Goal: Book appointment/travel/reservation

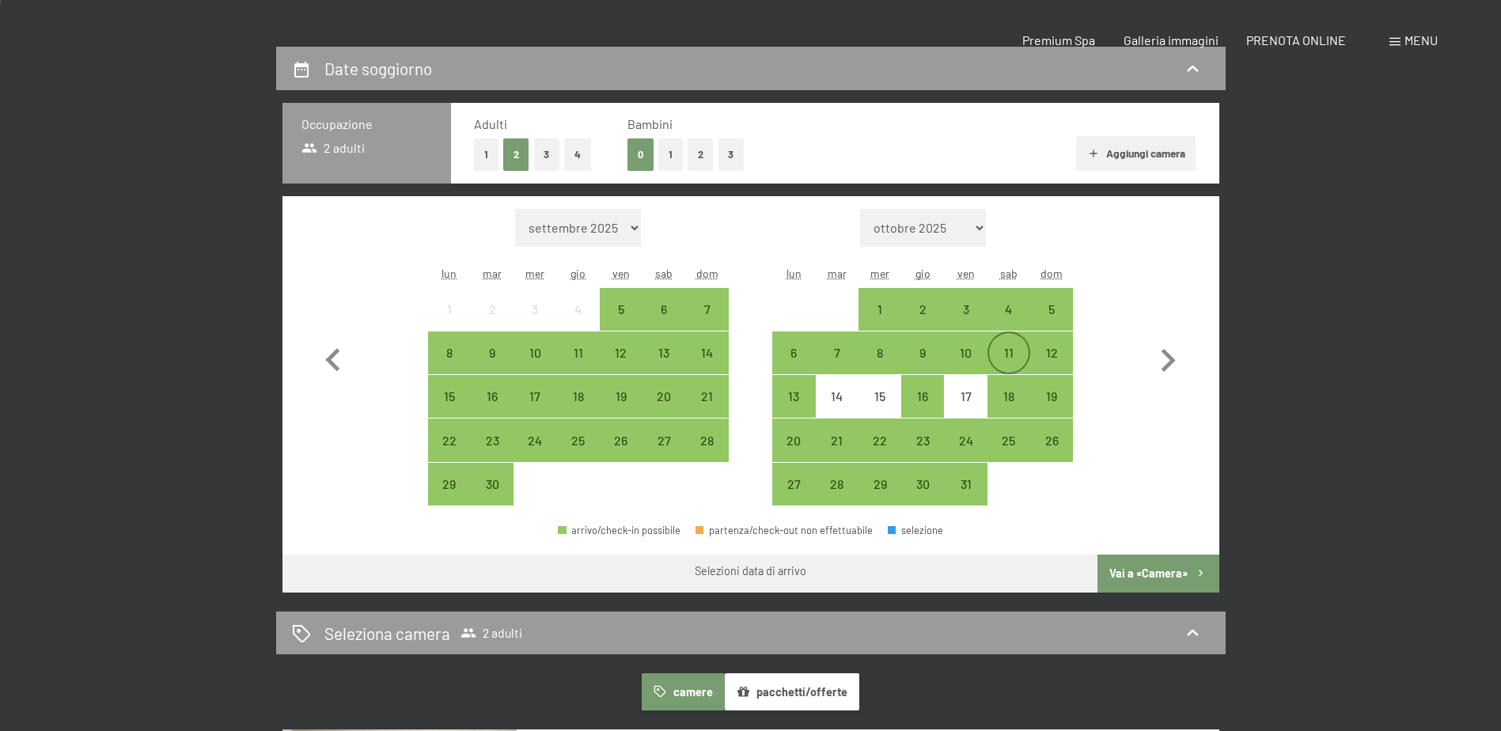
scroll to position [396, 0]
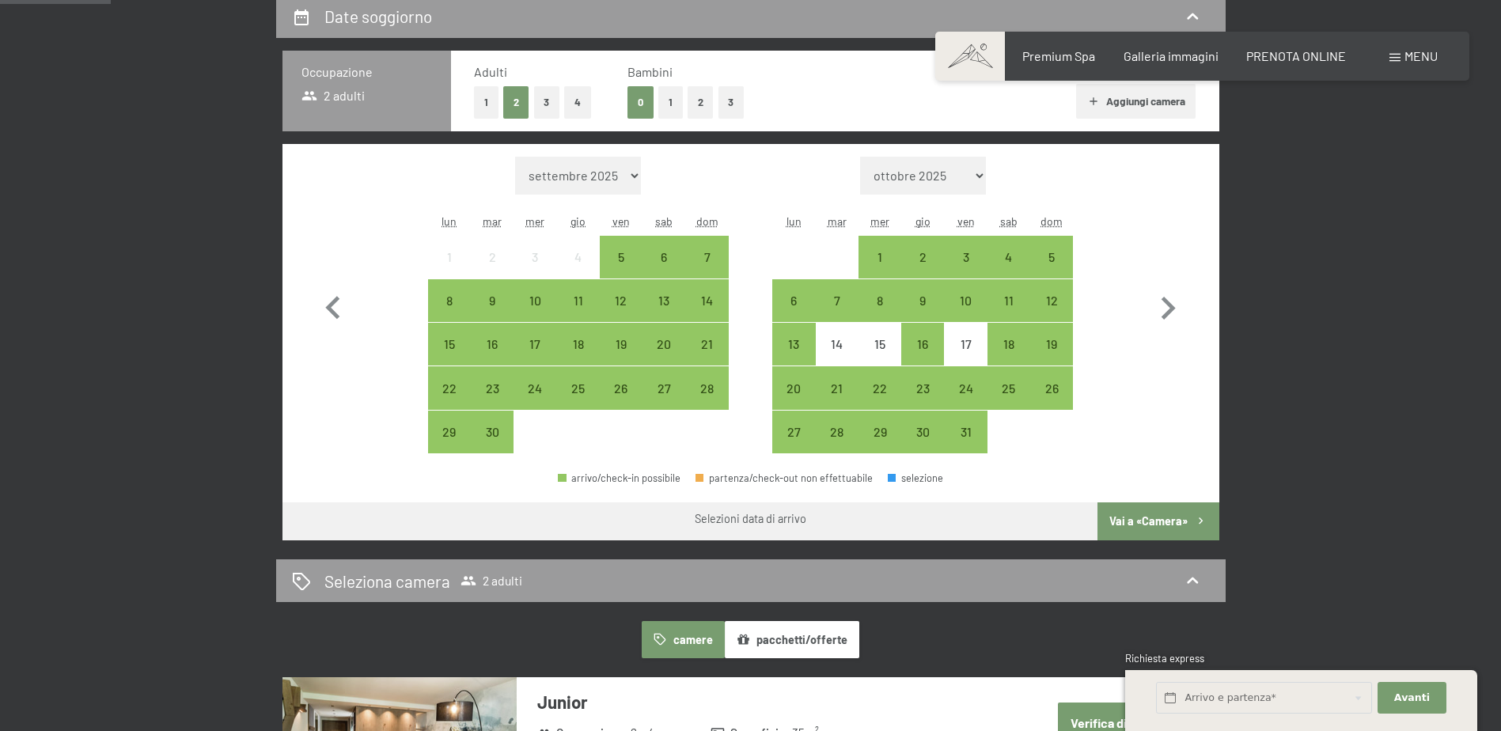
click at [975, 177] on select "[DATE] [DATE] [DATE] [DATE] [DATE] [DATE] [DATE] [DATE] [DATE] [DATE] [DATE] [D…" at bounding box center [923, 176] width 126 height 38
click at [1160, 297] on icon "button" at bounding box center [1168, 309] width 46 height 46
select select "[DATE]"
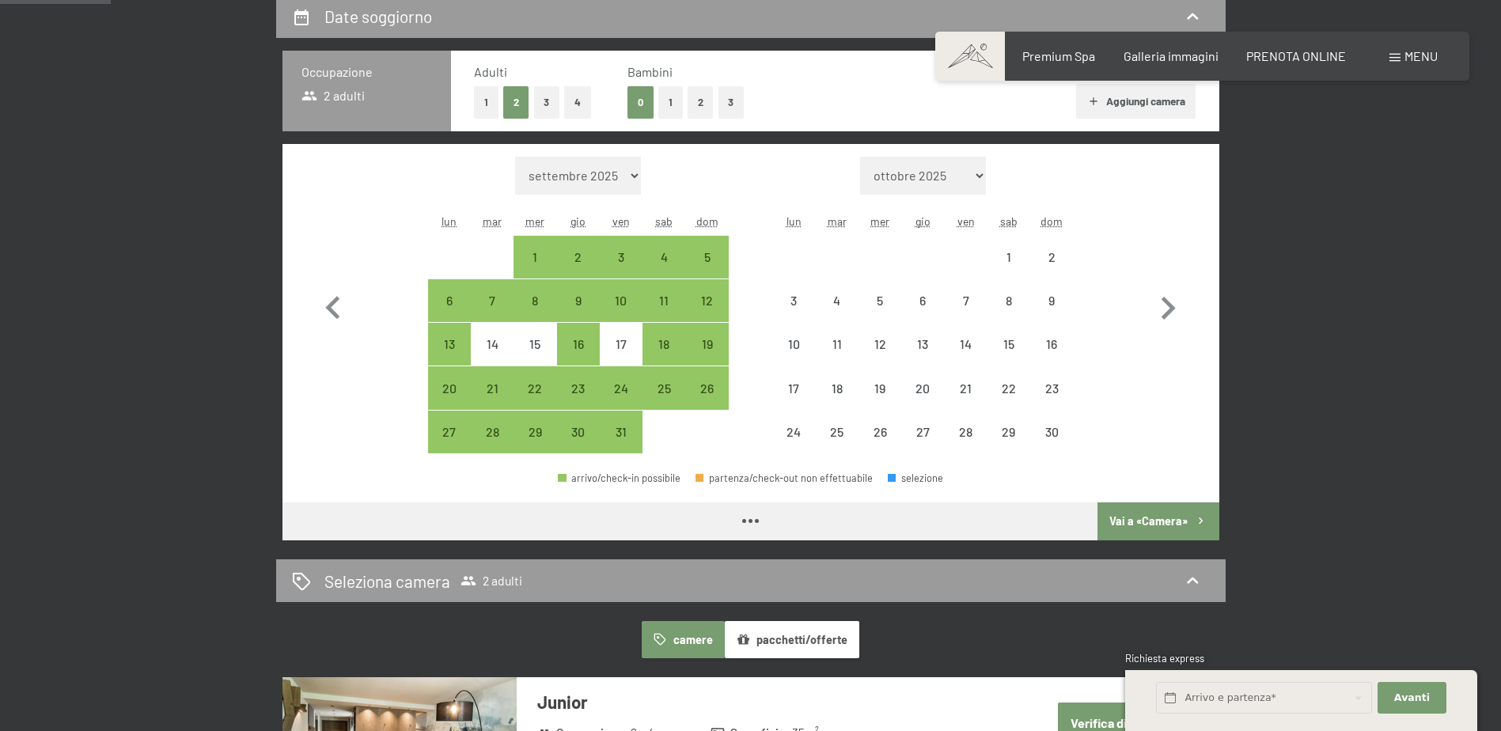
select select "[DATE]"
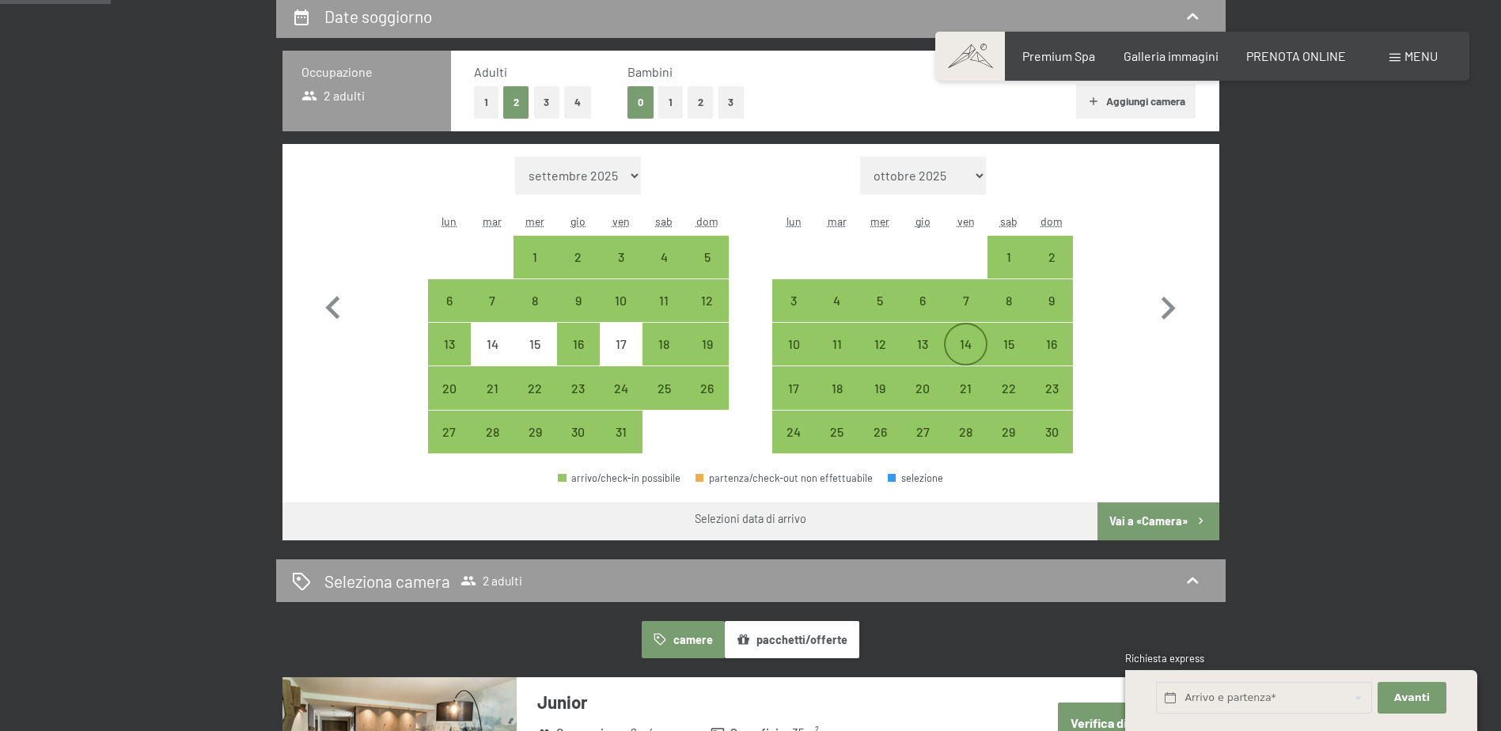
click at [961, 352] on div "14" at bounding box center [965, 358] width 40 height 40
select select "[DATE]"
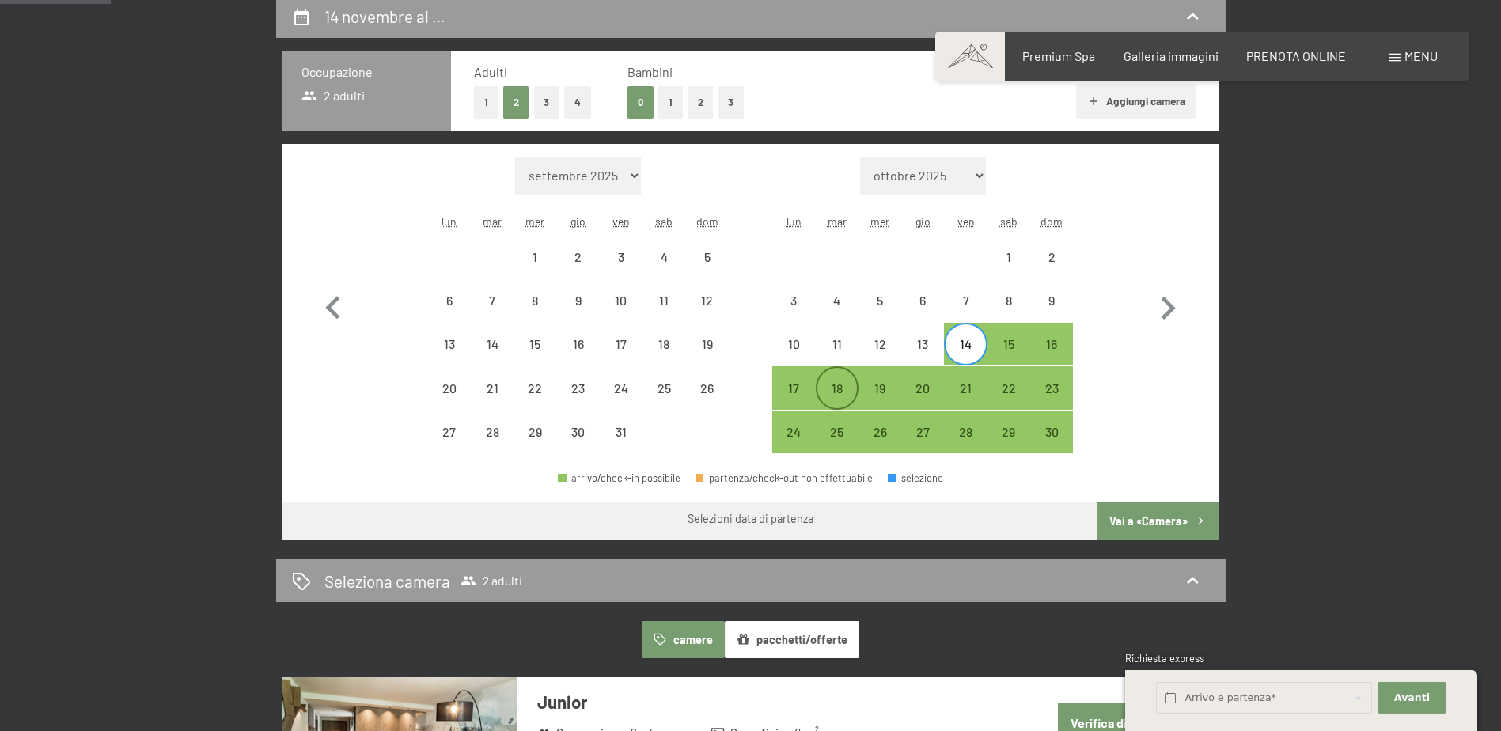
click at [846, 394] on div "18" at bounding box center [837, 402] width 40 height 40
select select "[DATE]"
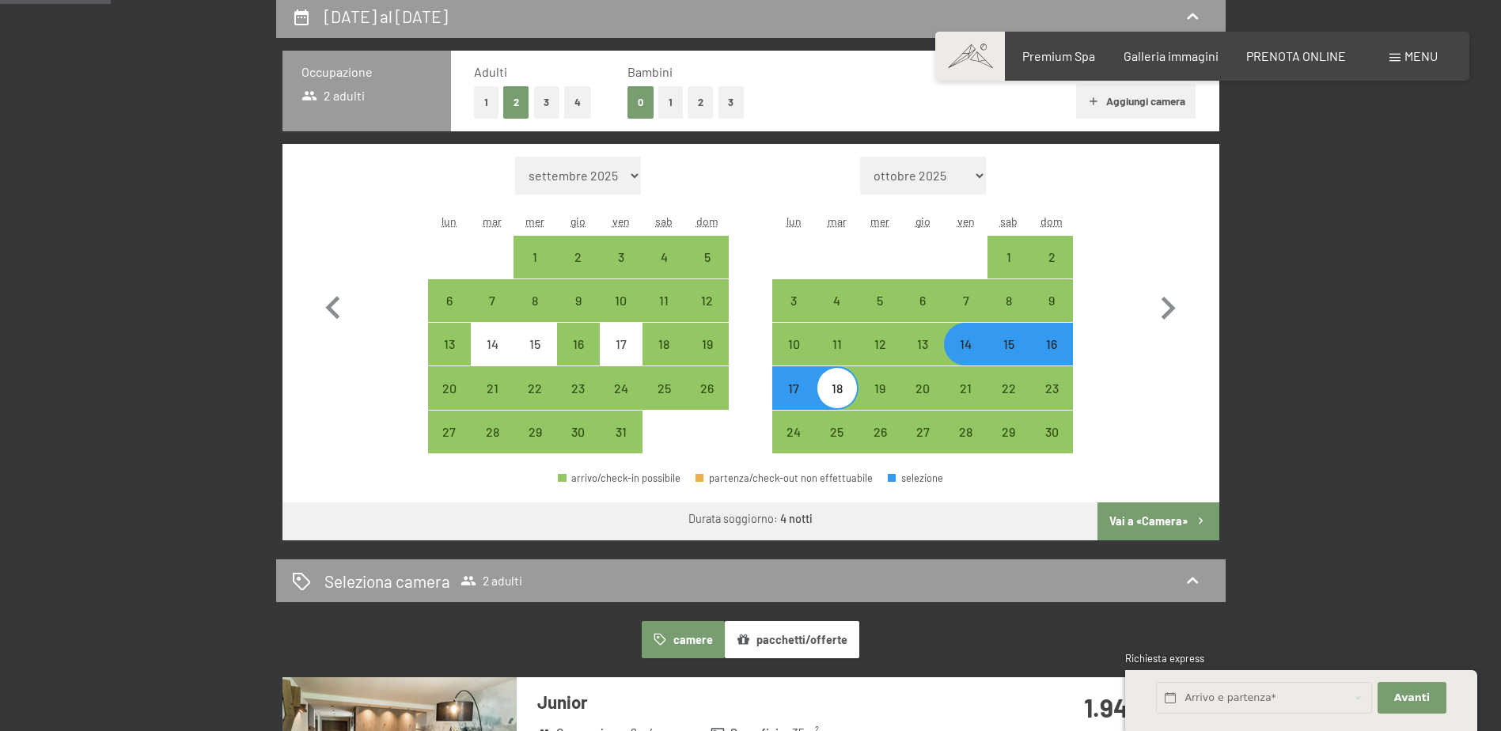
click at [1168, 517] on button "Vai a «Camera»" at bounding box center [1157, 521] width 121 height 38
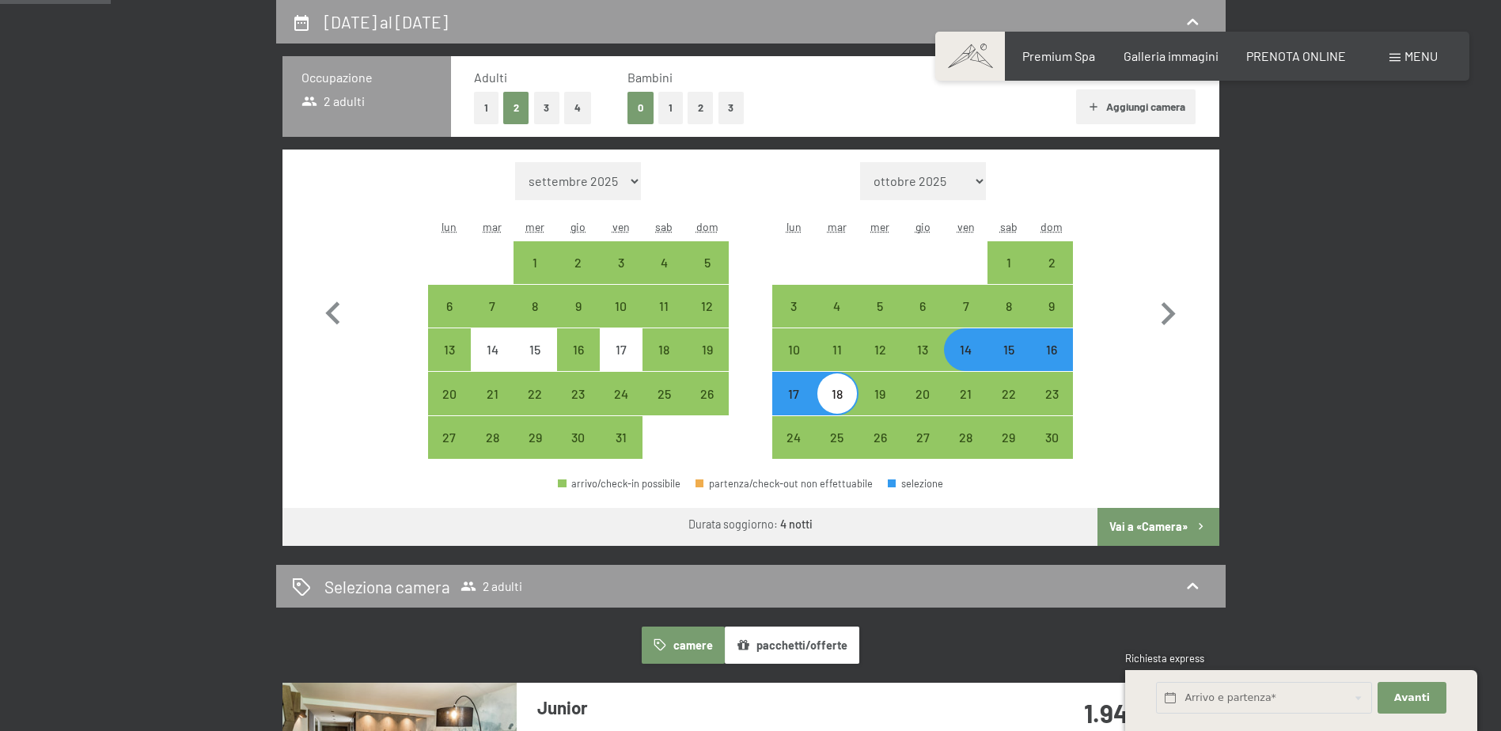
select select "[DATE]"
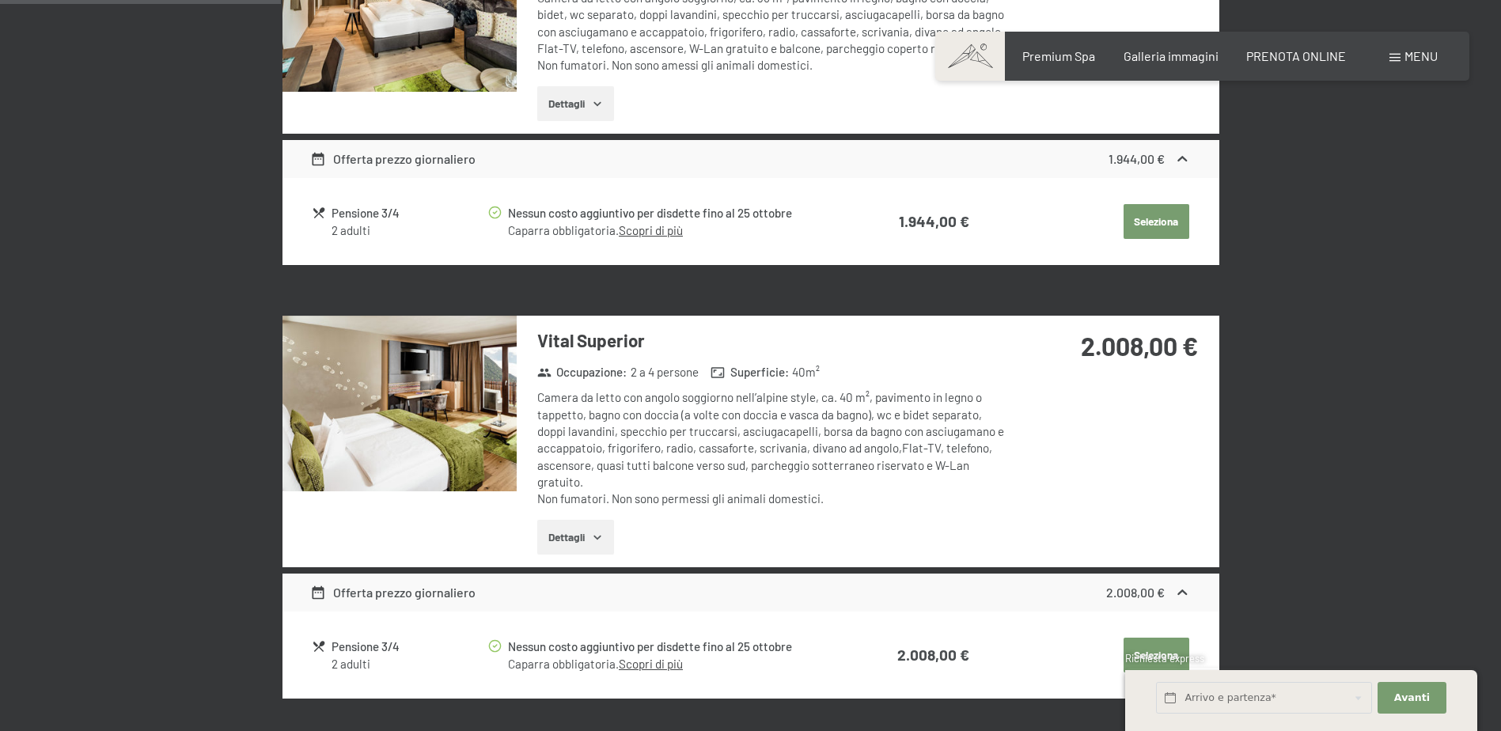
scroll to position [469, 0]
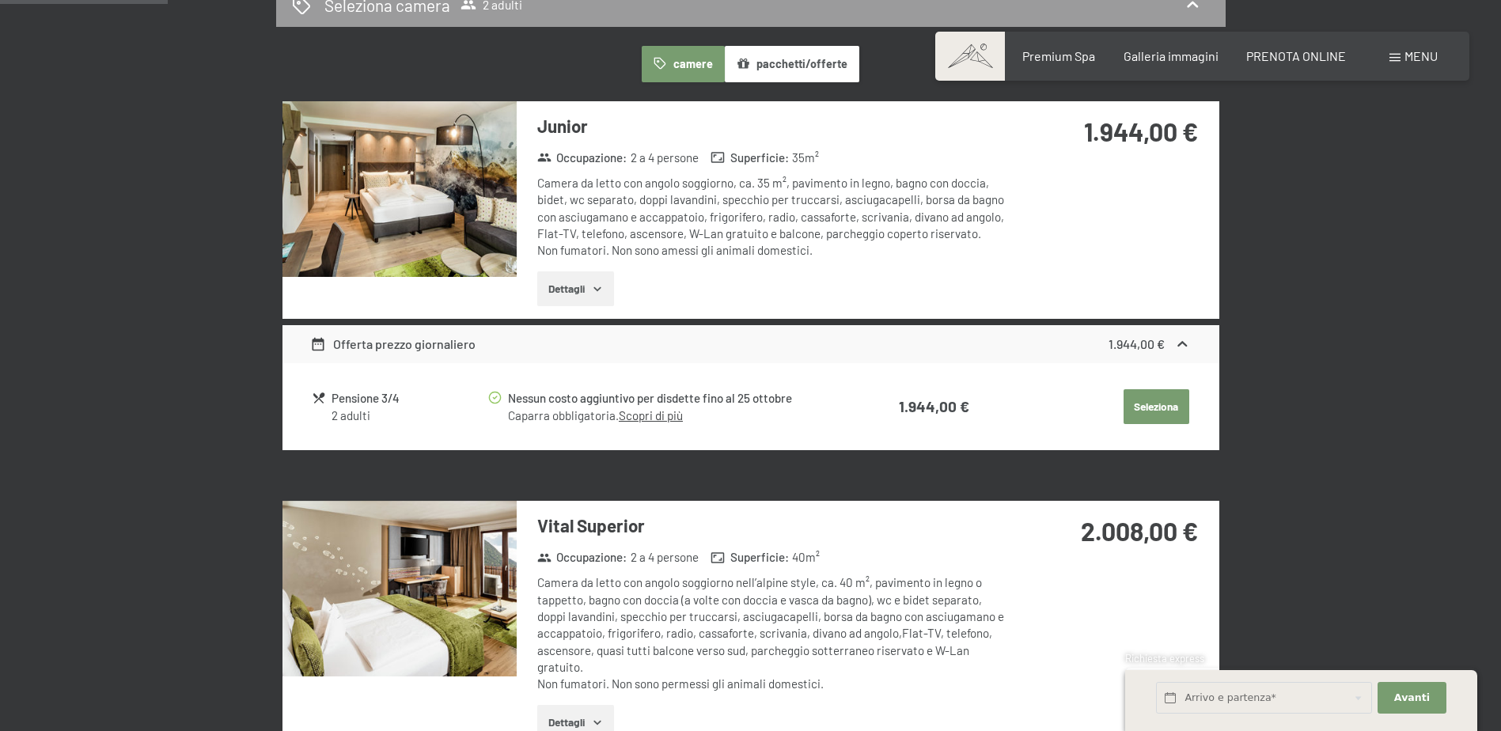
click at [504, 558] on img at bounding box center [399, 589] width 234 height 176
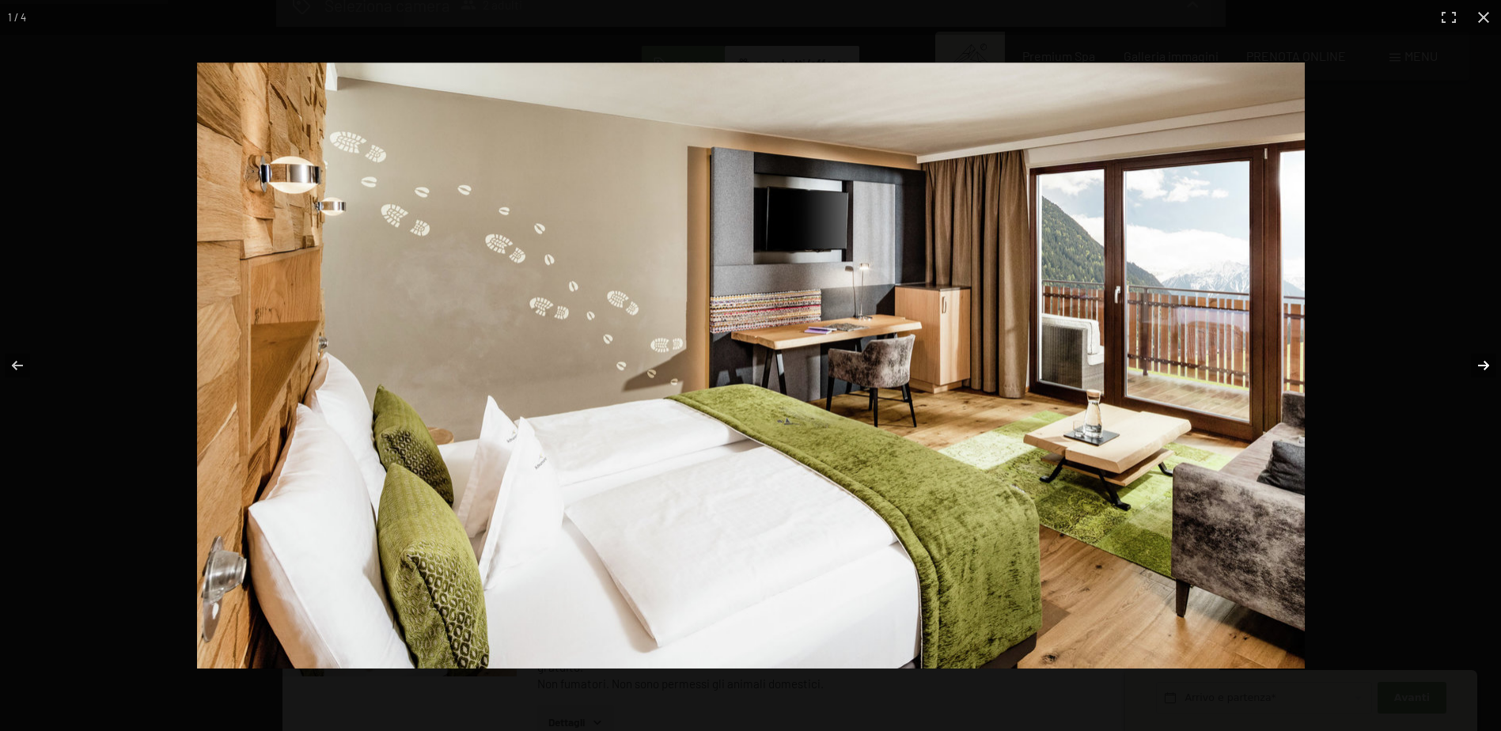
click at [1483, 363] on button "button" at bounding box center [1472, 365] width 55 height 79
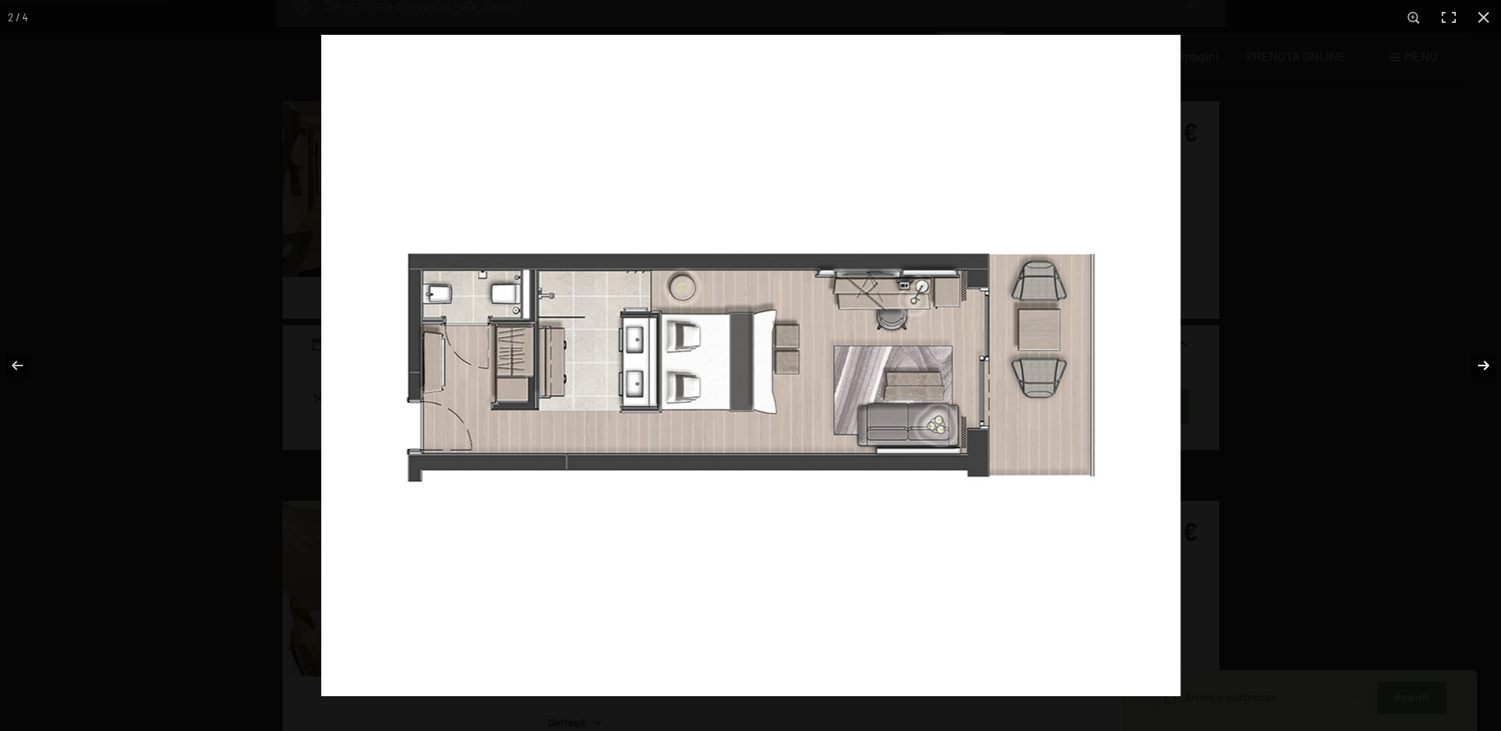
click at [1476, 365] on button "button" at bounding box center [1472, 365] width 55 height 79
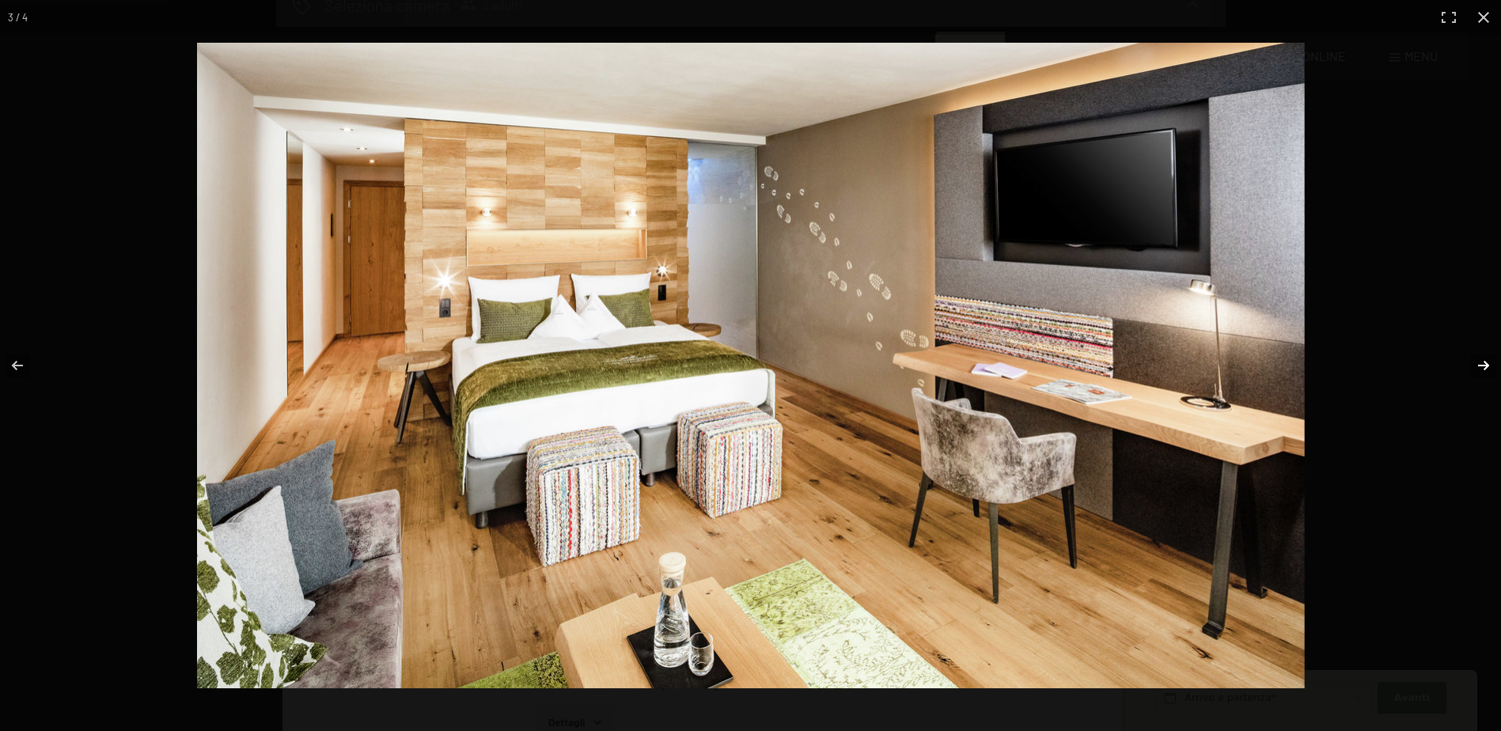
click at [1476, 366] on button "button" at bounding box center [1472, 365] width 55 height 79
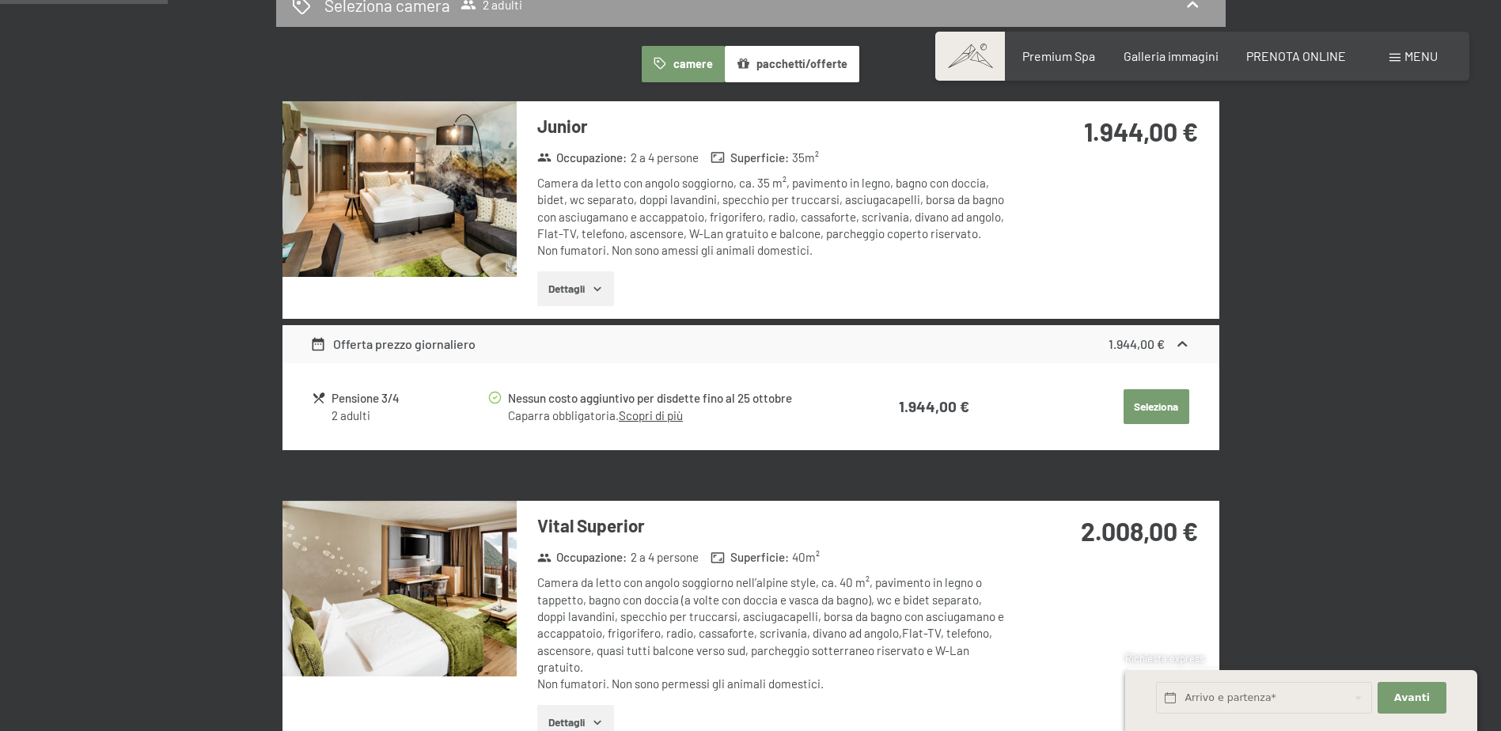
click at [0, 0] on button "button" at bounding box center [0, 0] width 0 height 0
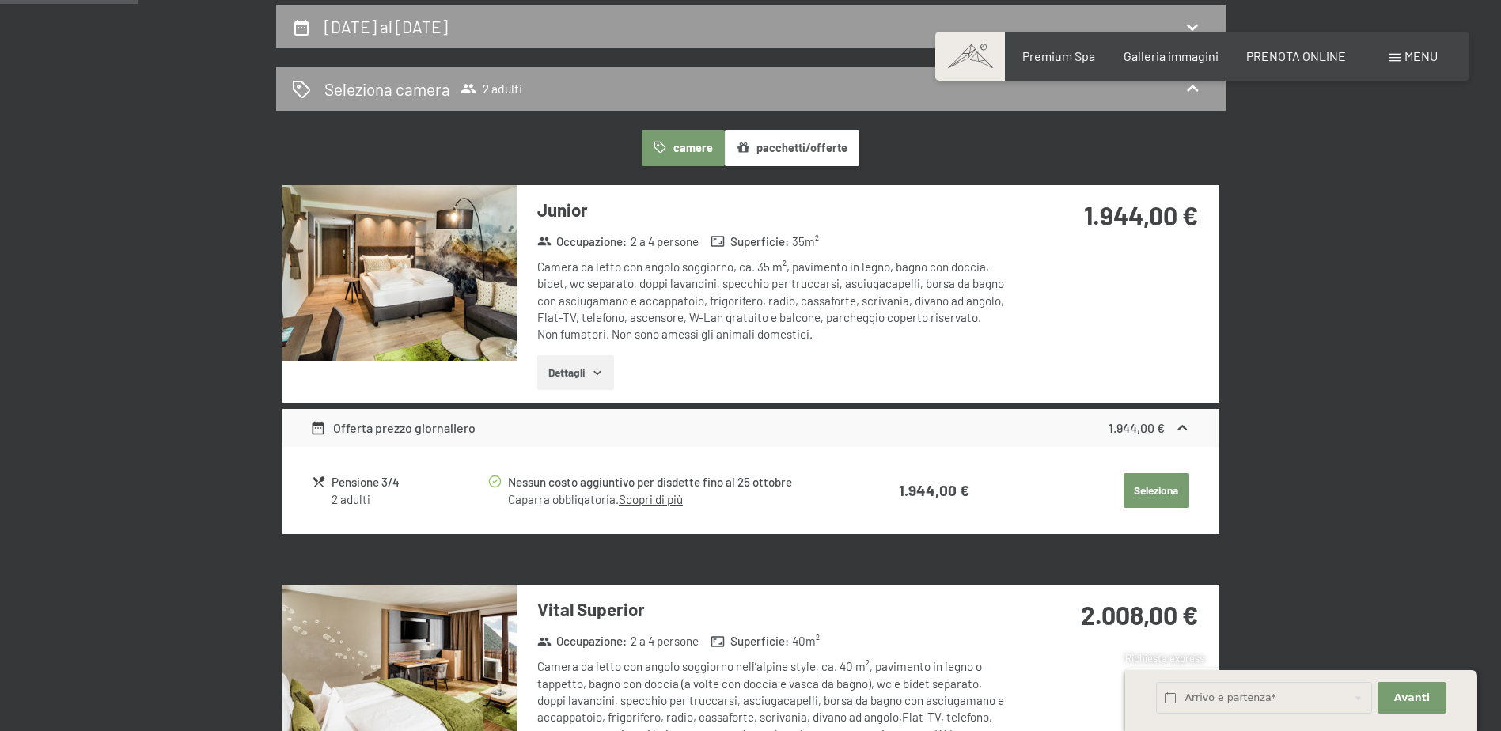
scroll to position [475, 0]
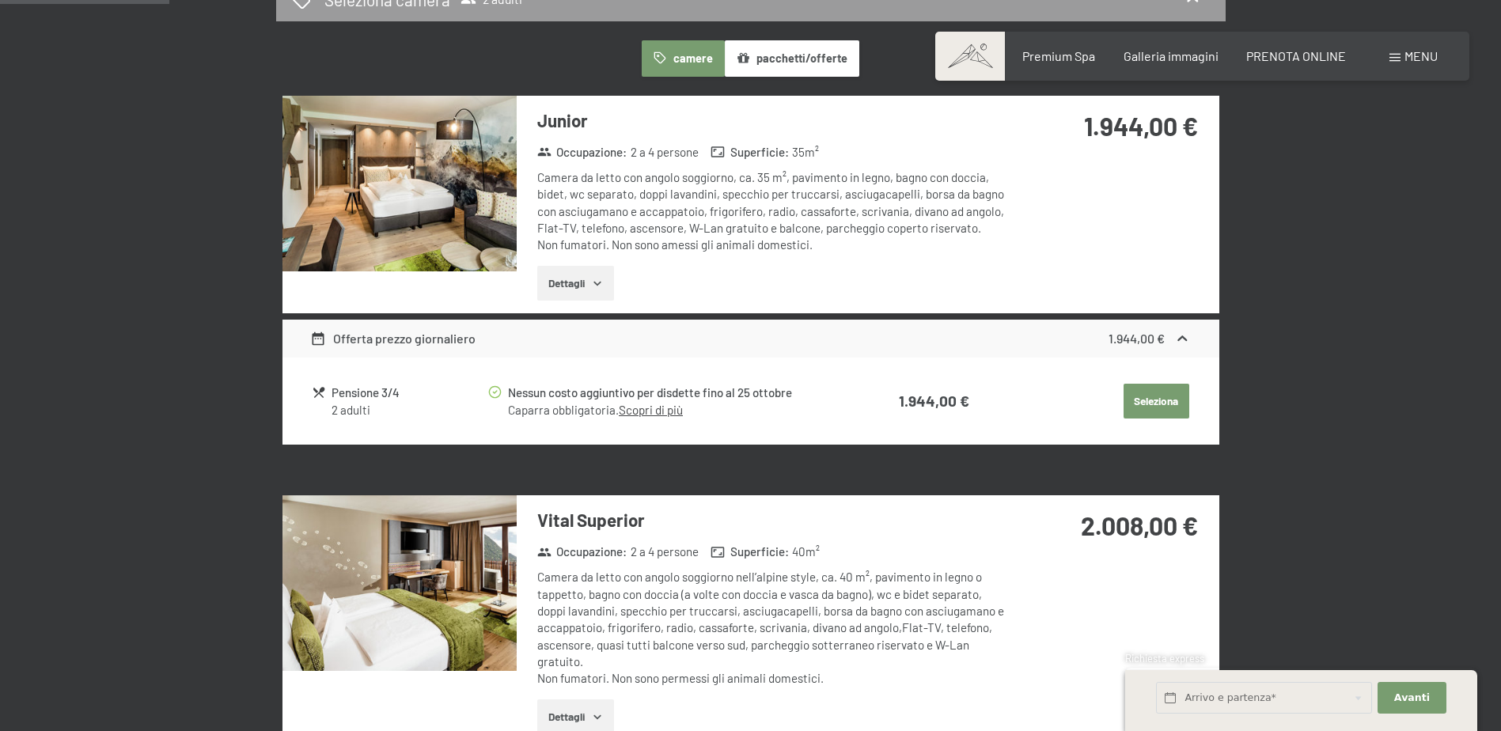
click at [402, 186] on img at bounding box center [399, 184] width 234 height 176
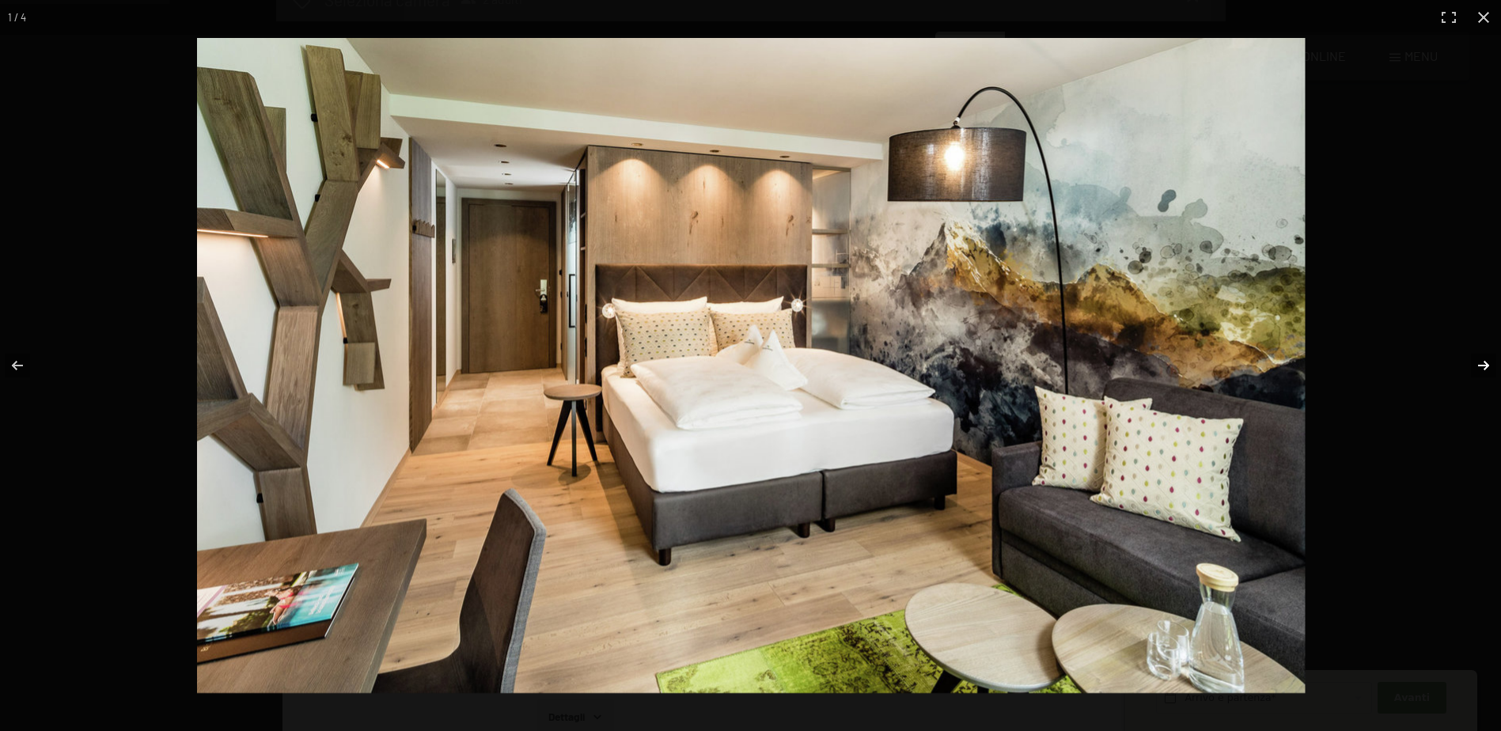
click at [1484, 365] on button "button" at bounding box center [1472, 365] width 55 height 79
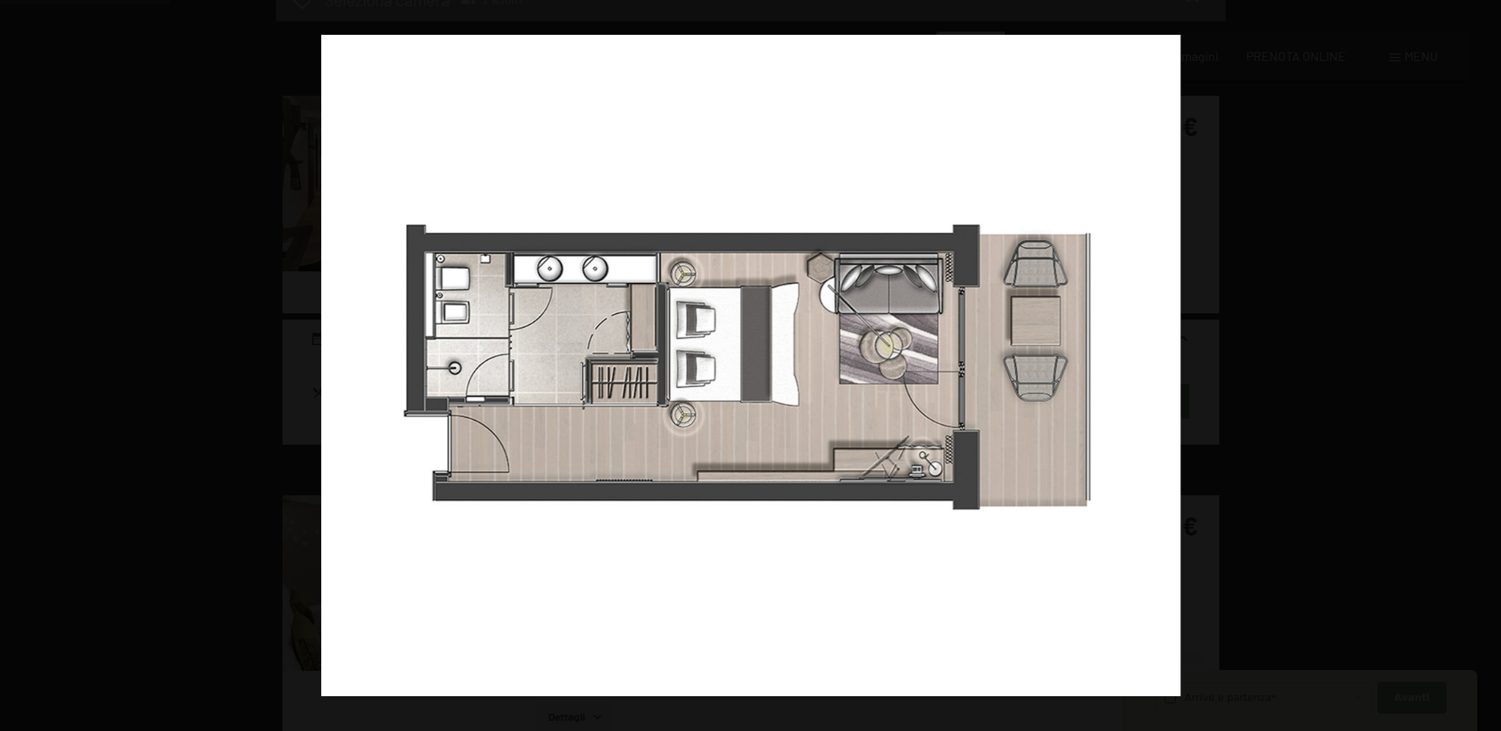
click at [1484, 365] on button "button" at bounding box center [1472, 365] width 55 height 79
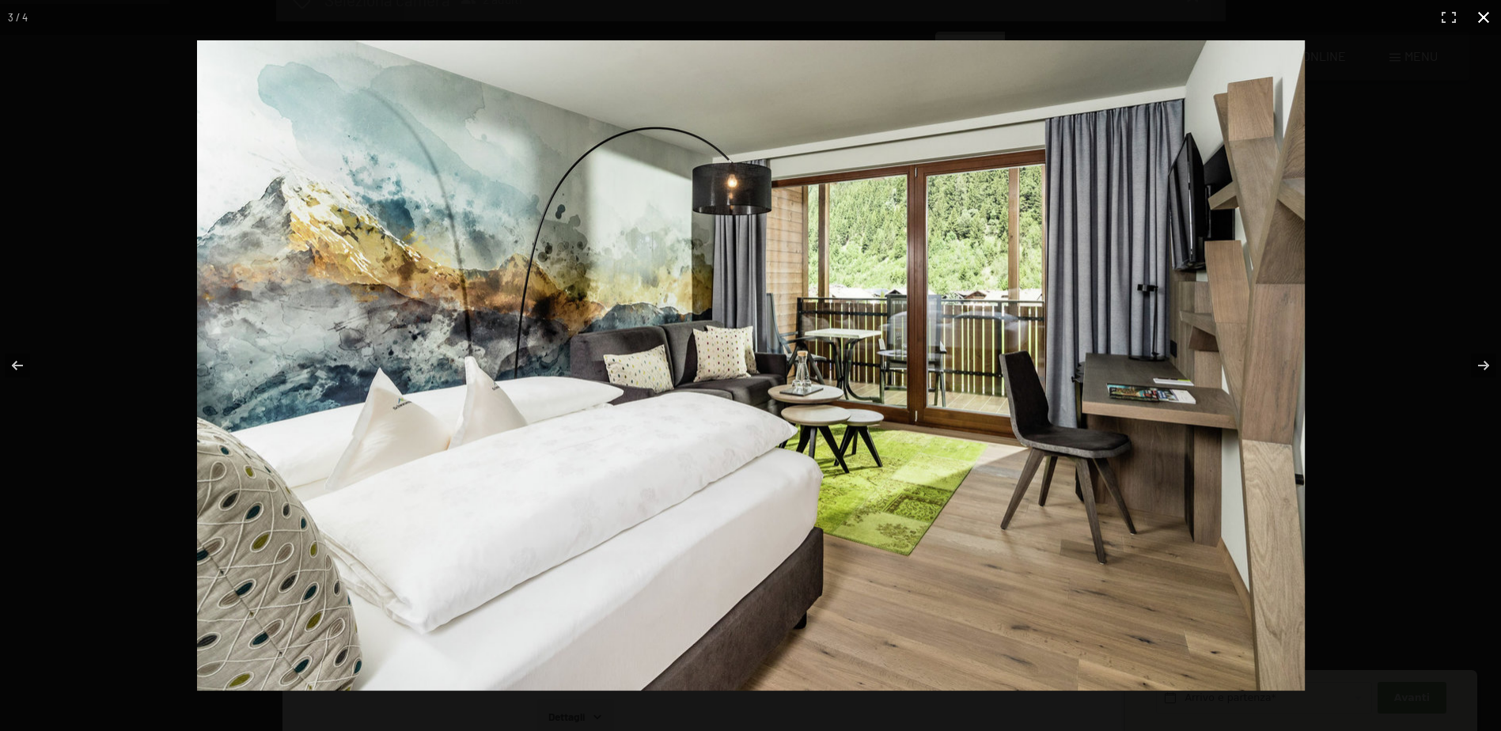
click at [1477, 22] on button "button" at bounding box center [1483, 17] width 35 height 35
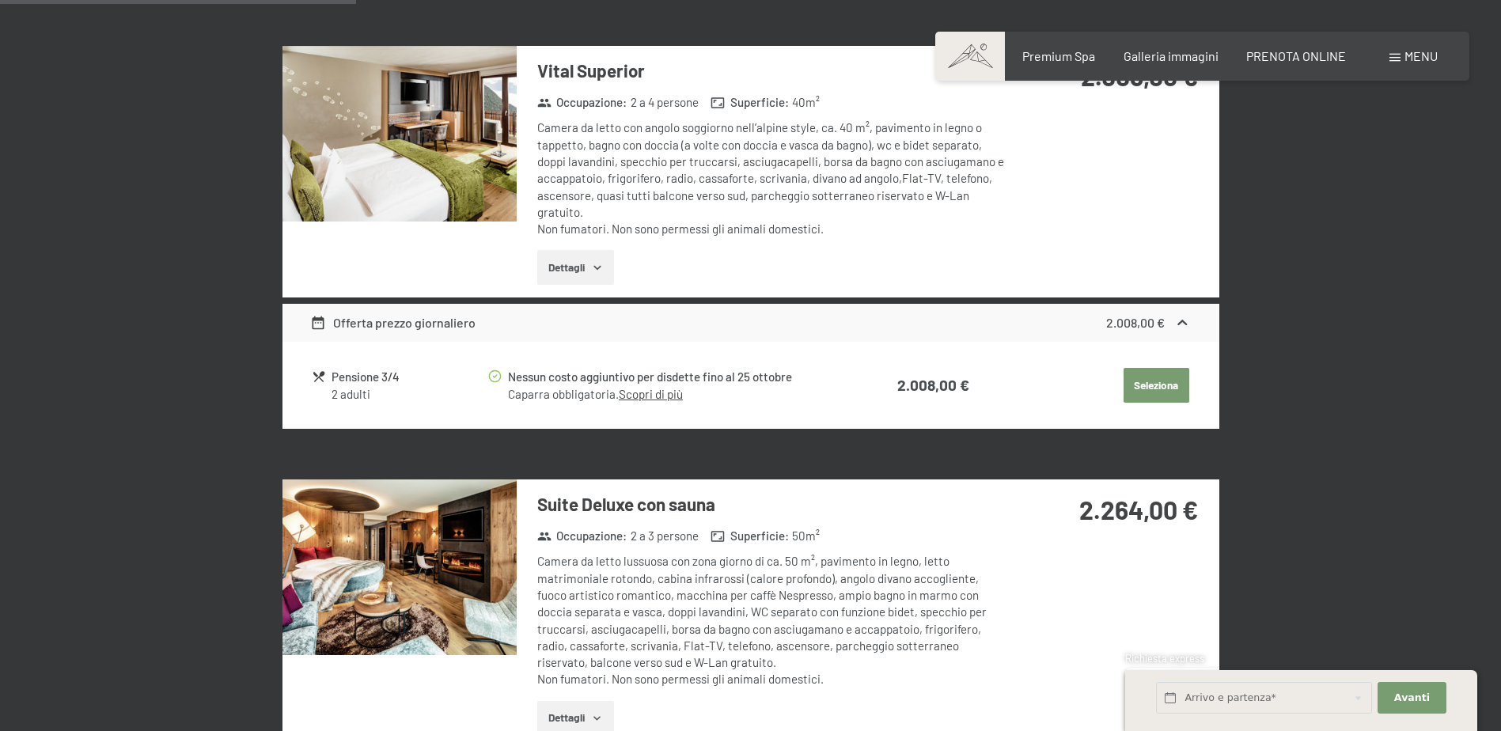
scroll to position [1187, 0]
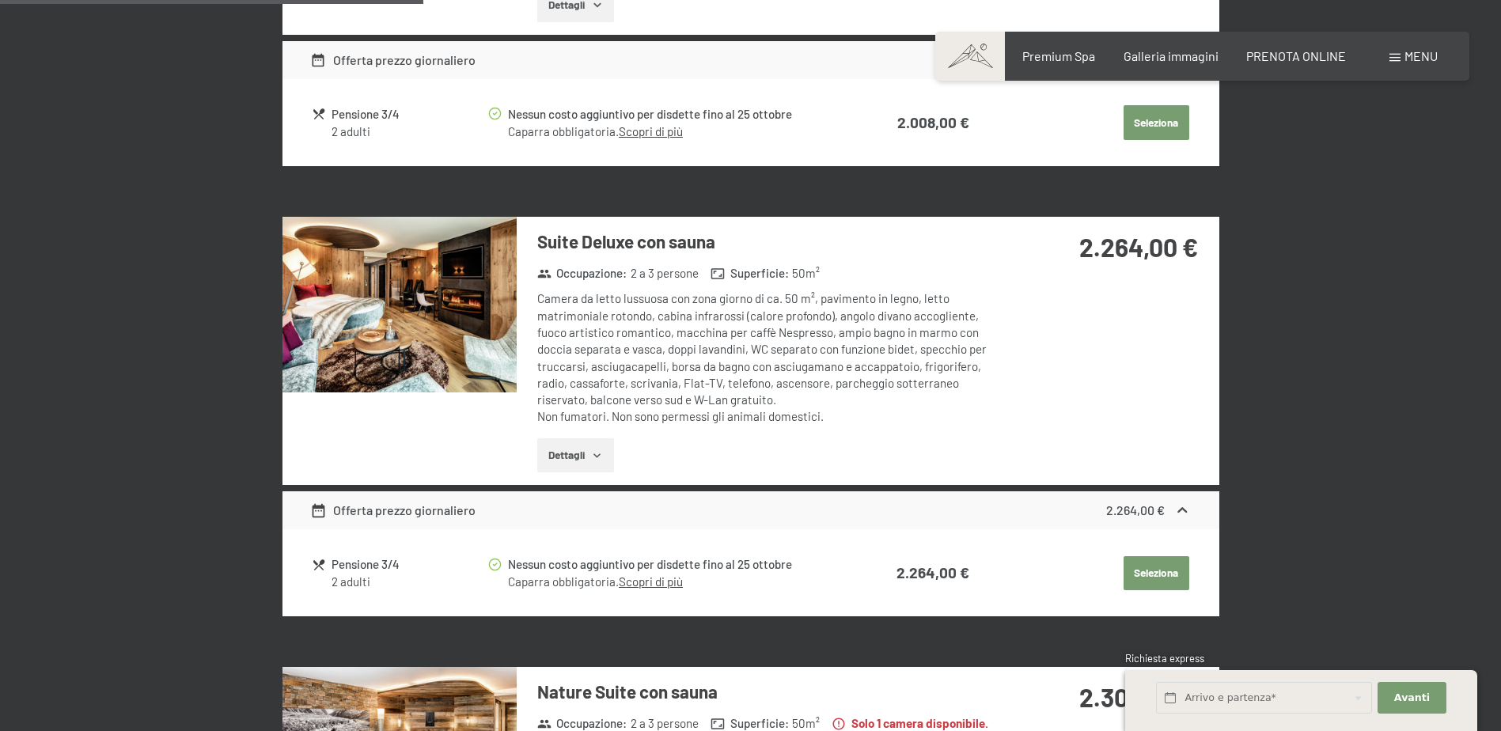
click at [456, 335] on img at bounding box center [399, 305] width 234 height 176
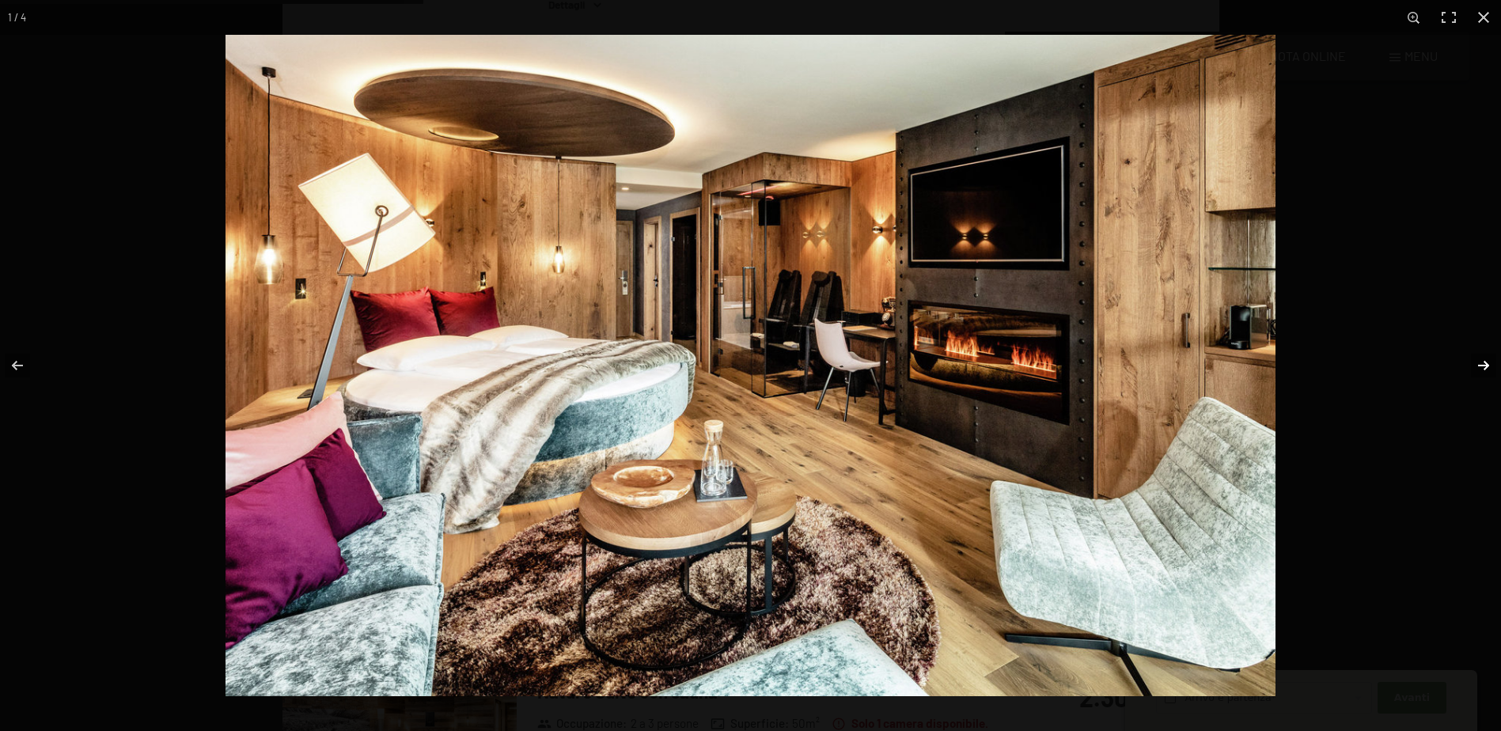
click at [1486, 365] on button "button" at bounding box center [1472, 365] width 55 height 79
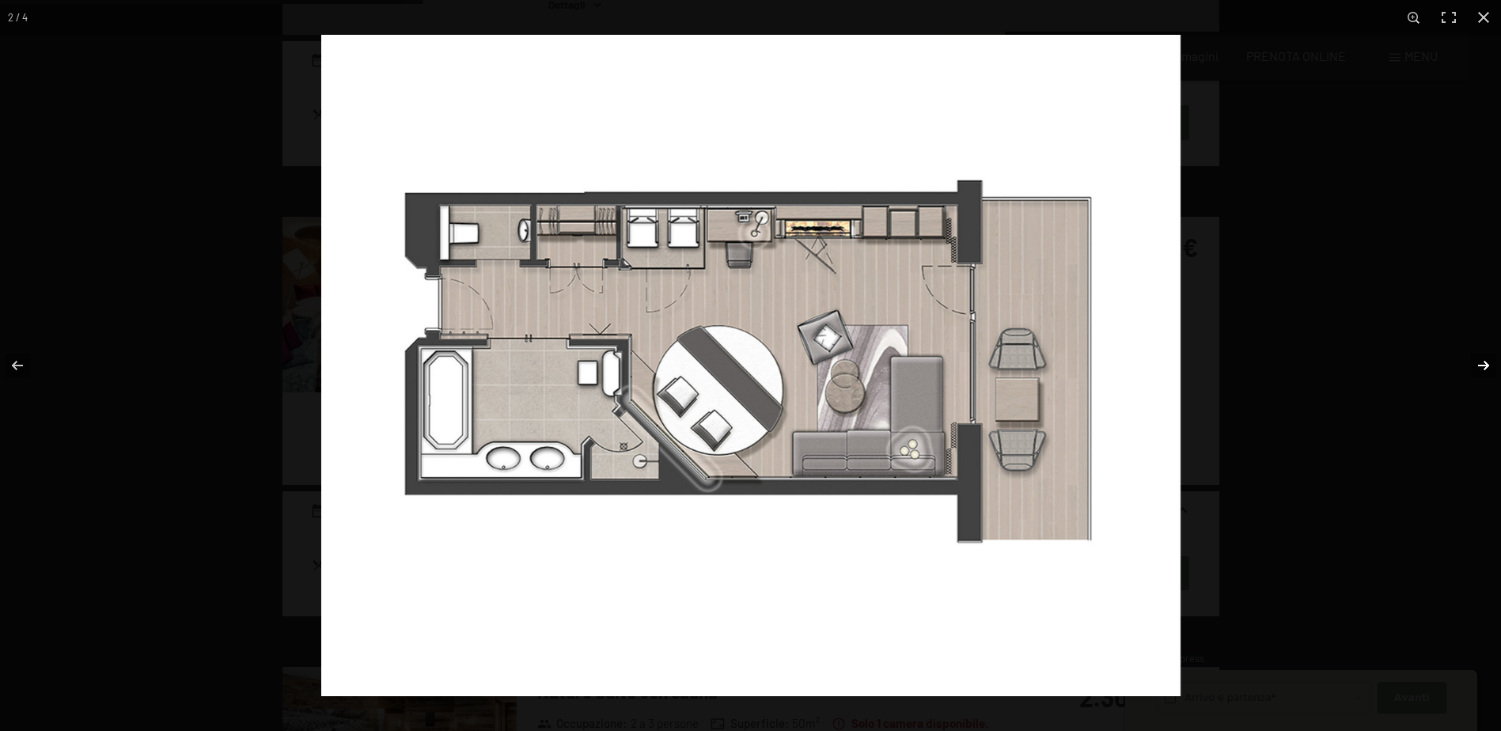
click at [1486, 365] on button "button" at bounding box center [1472, 365] width 55 height 79
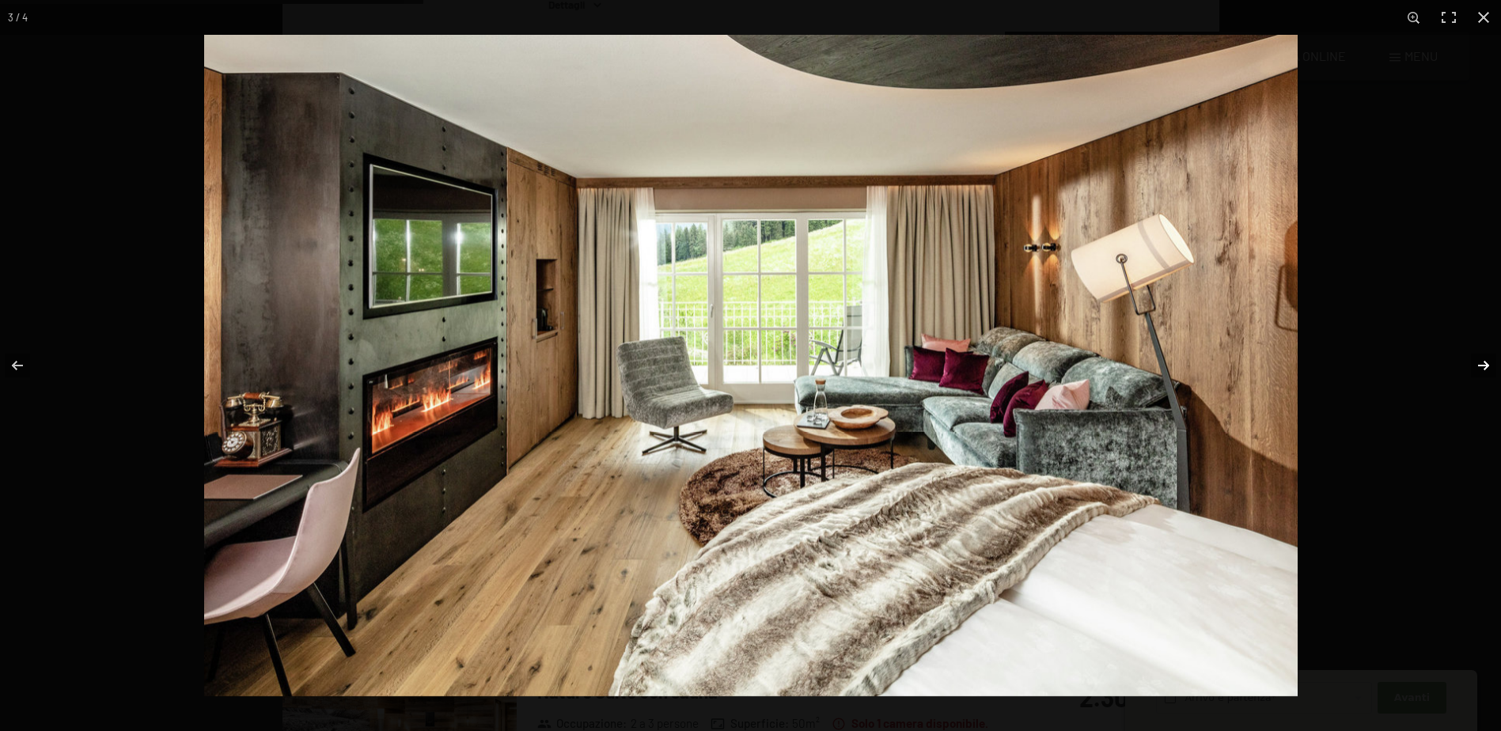
click at [1486, 365] on button "button" at bounding box center [1472, 365] width 55 height 79
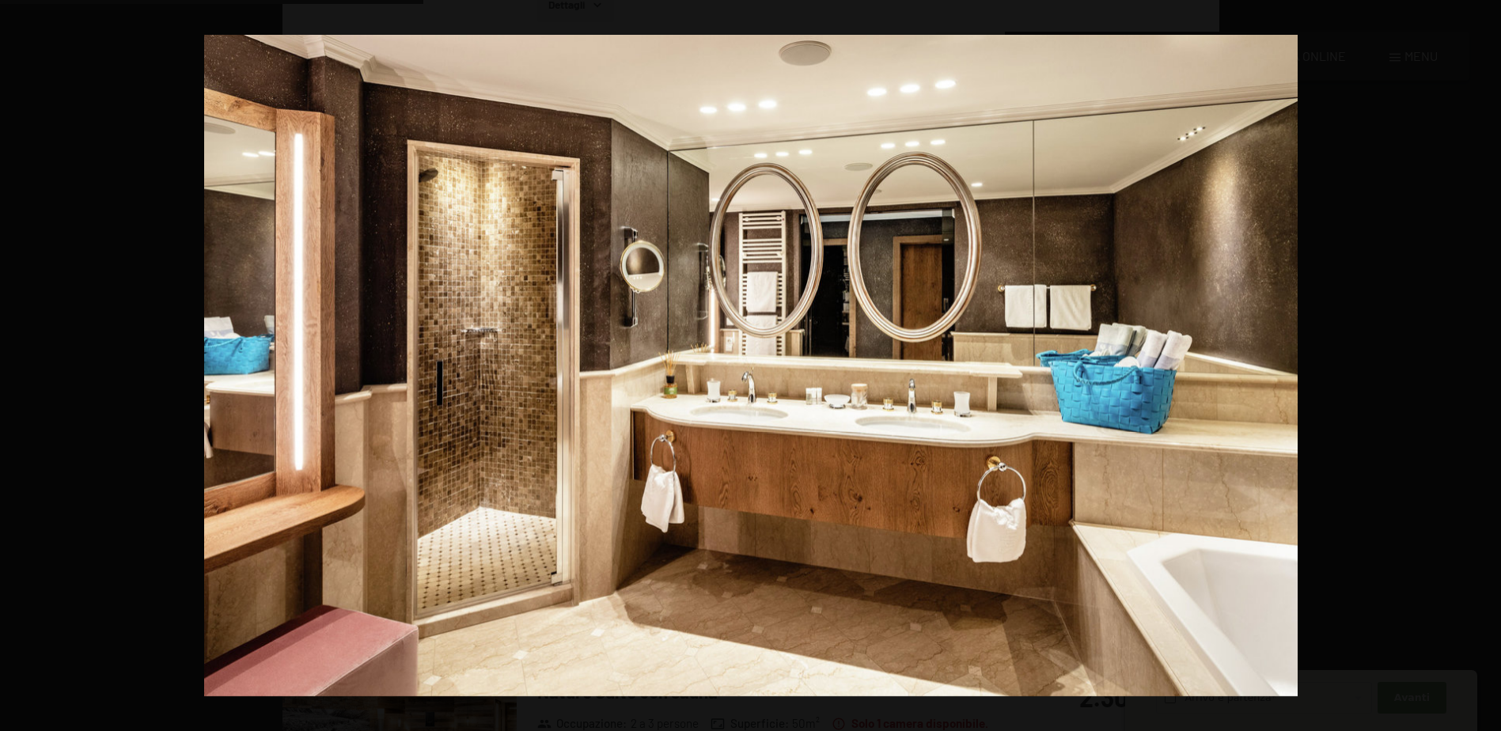
click at [1486, 365] on button "button" at bounding box center [1472, 365] width 55 height 79
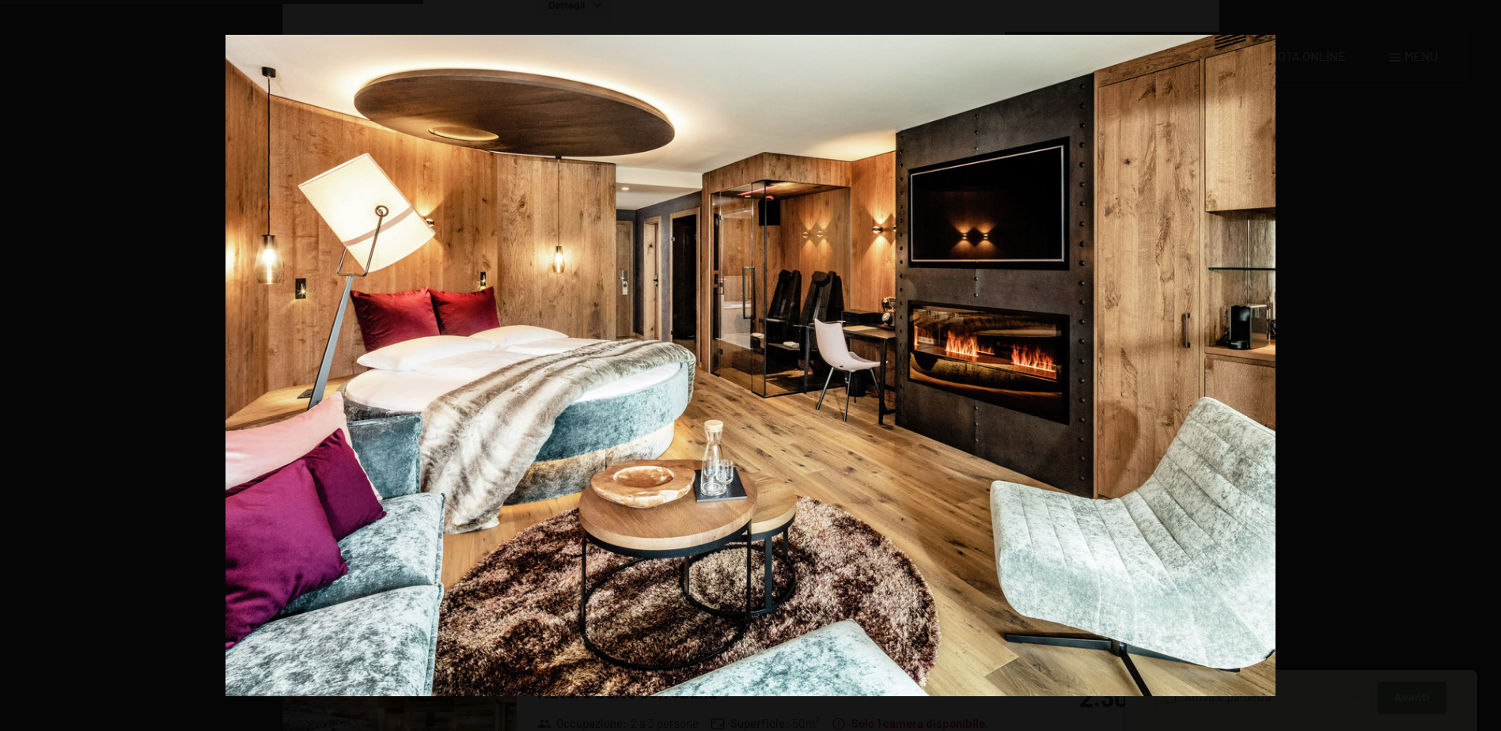
click at [1486, 365] on button "button" at bounding box center [1472, 365] width 55 height 79
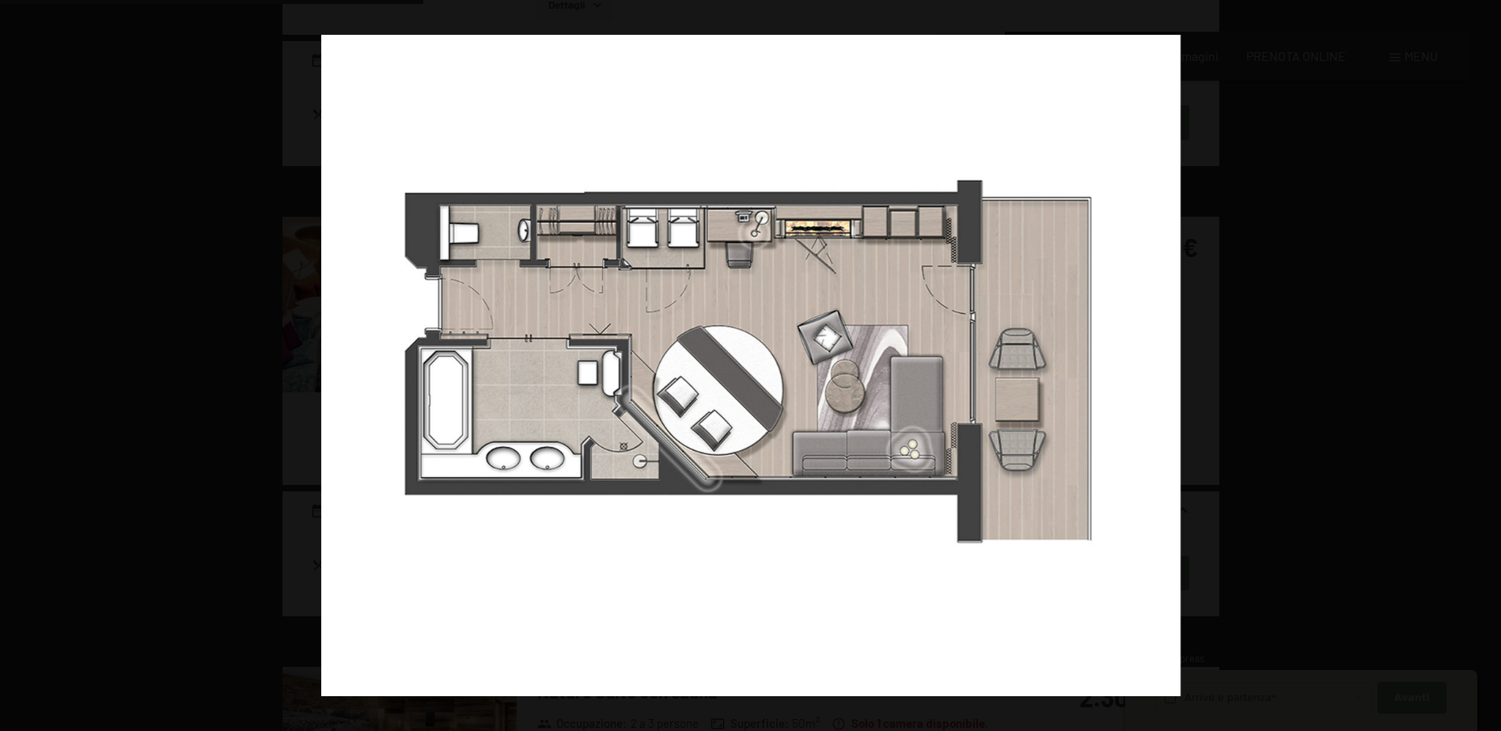
click at [1486, 365] on button "button" at bounding box center [1472, 365] width 55 height 79
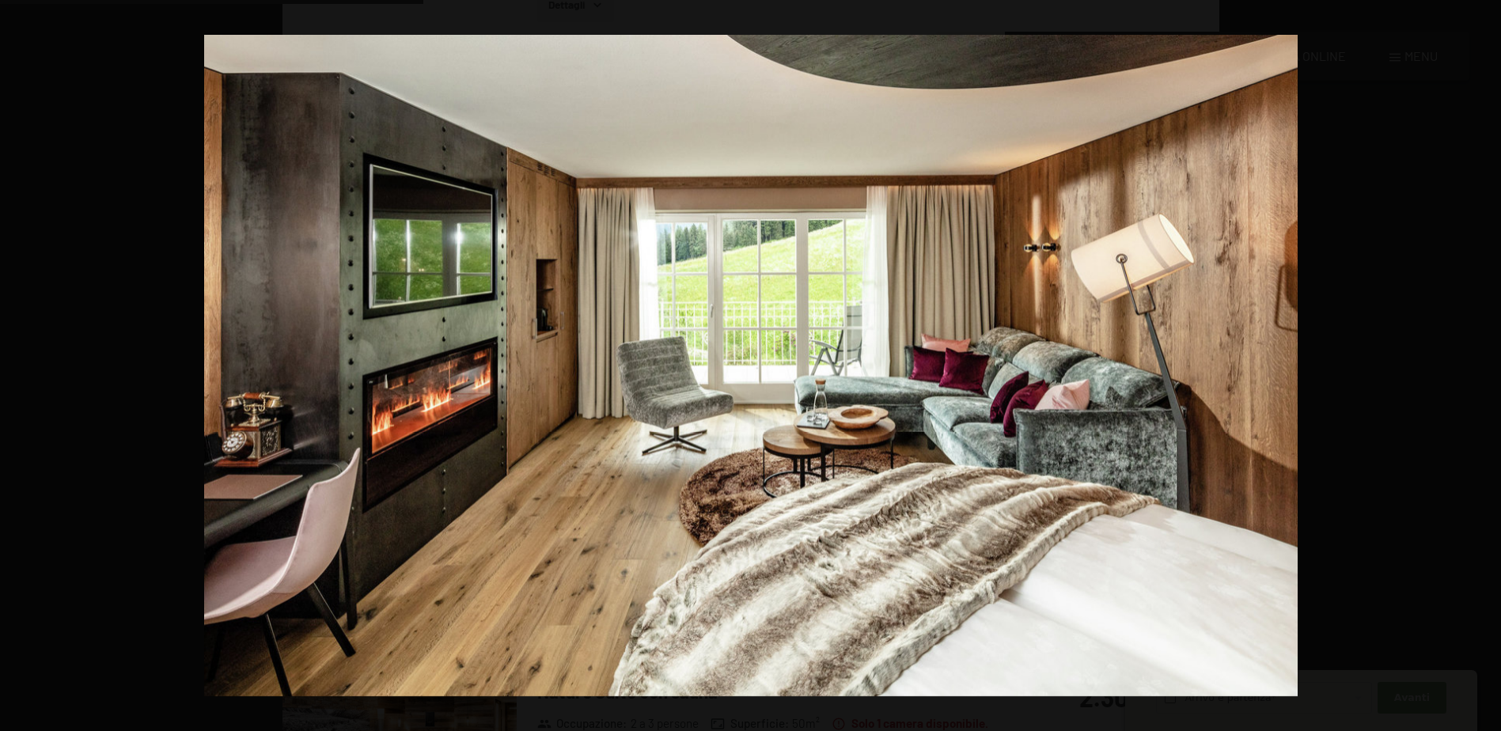
click at [1486, 365] on button "button" at bounding box center [1472, 365] width 55 height 79
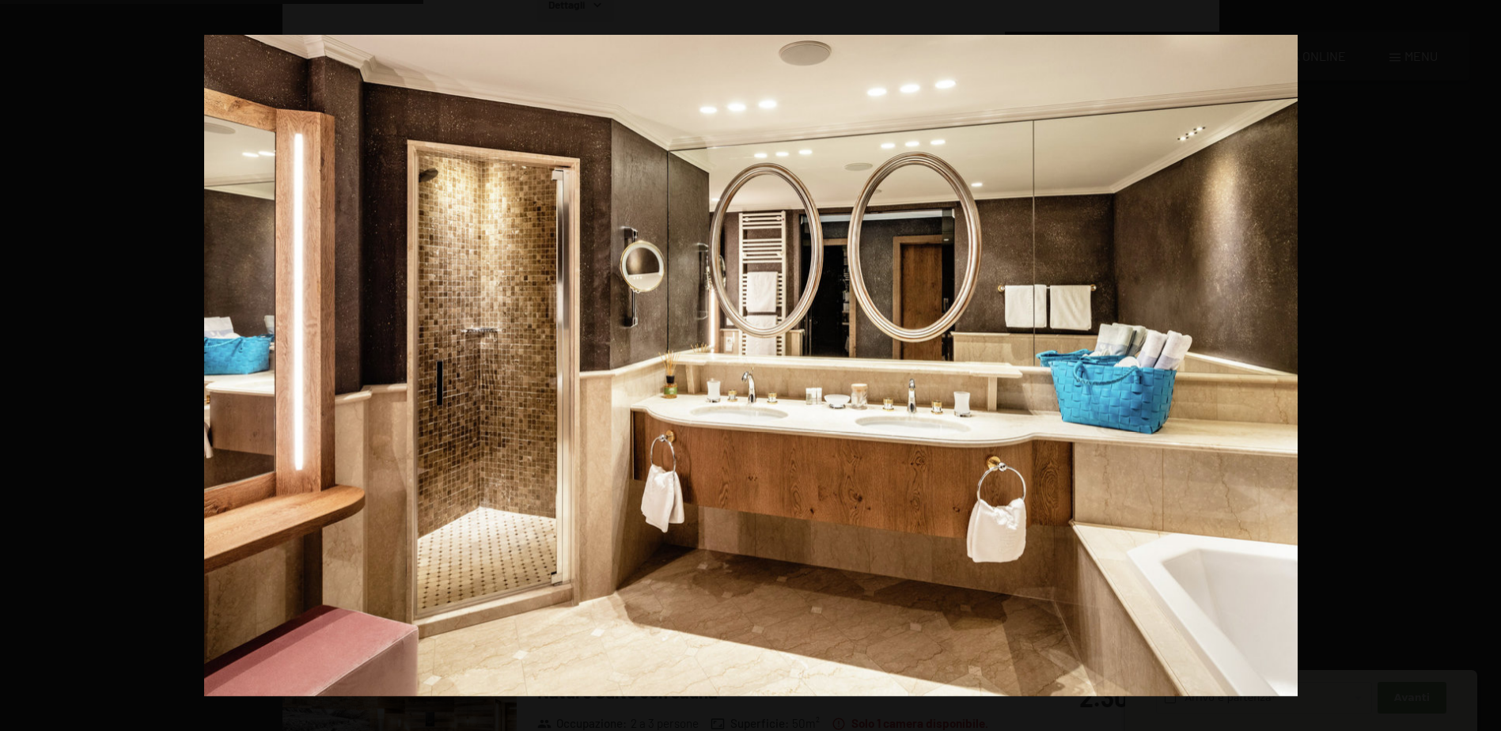
click at [1486, 365] on button "button" at bounding box center [1472, 365] width 55 height 79
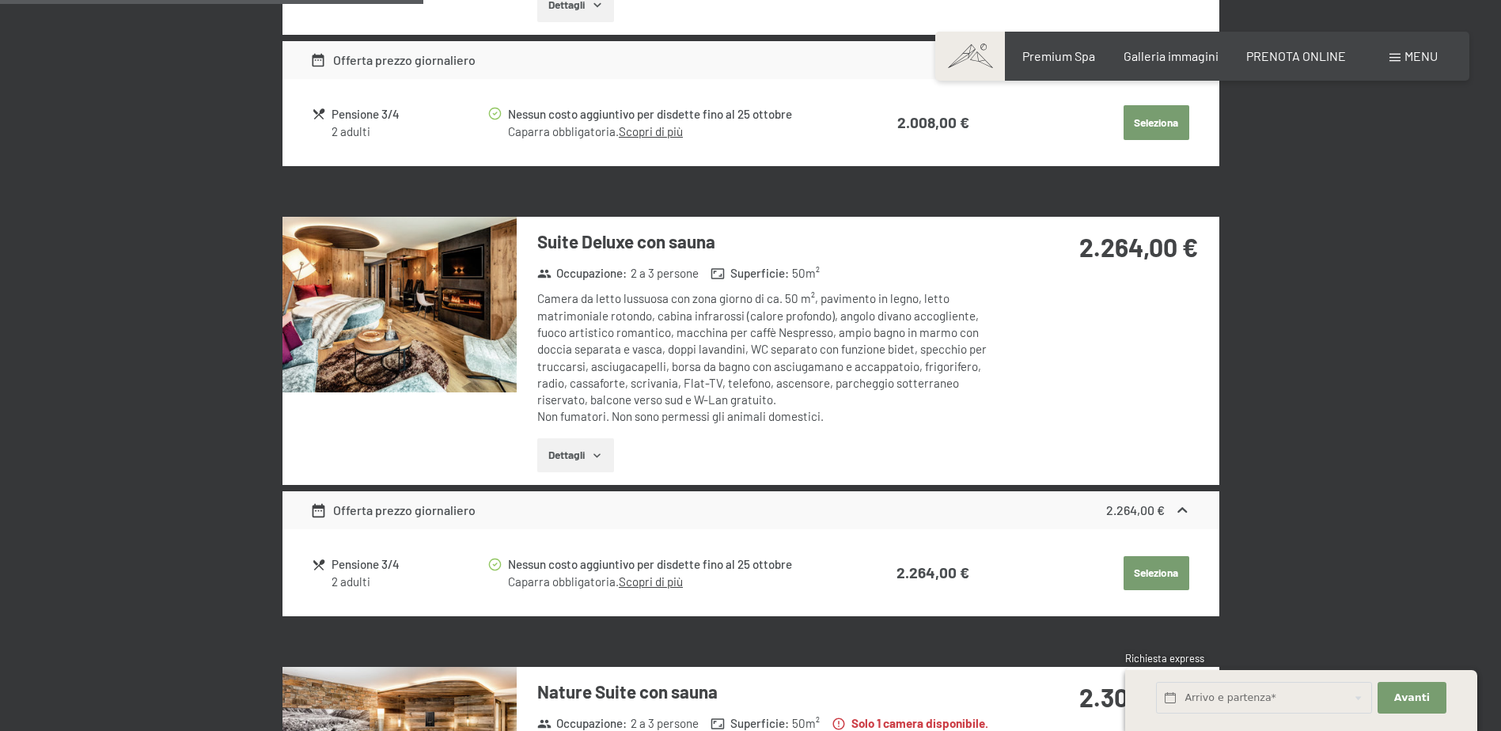
click at [0, 0] on button "button" at bounding box center [0, 0] width 0 height 0
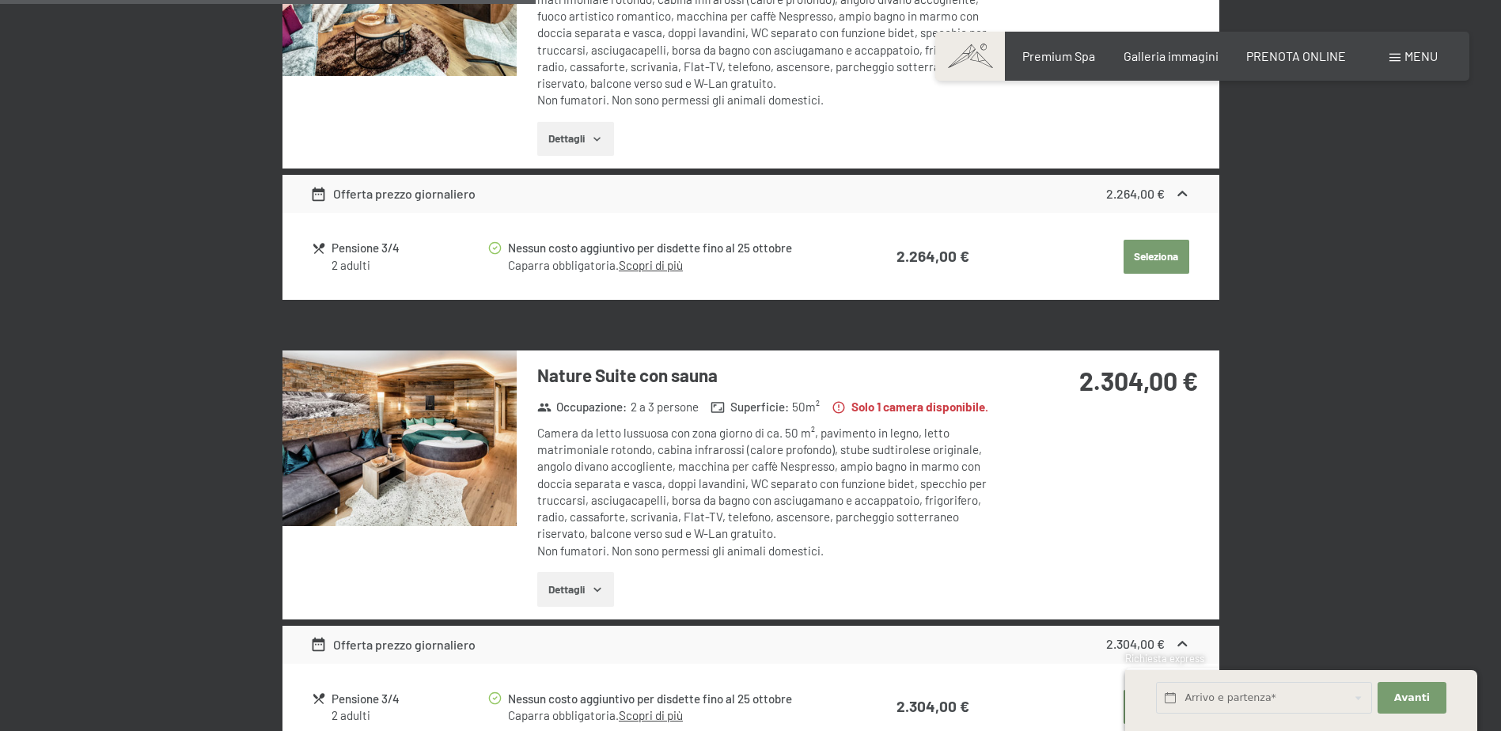
click at [456, 412] on img at bounding box center [399, 438] width 234 height 176
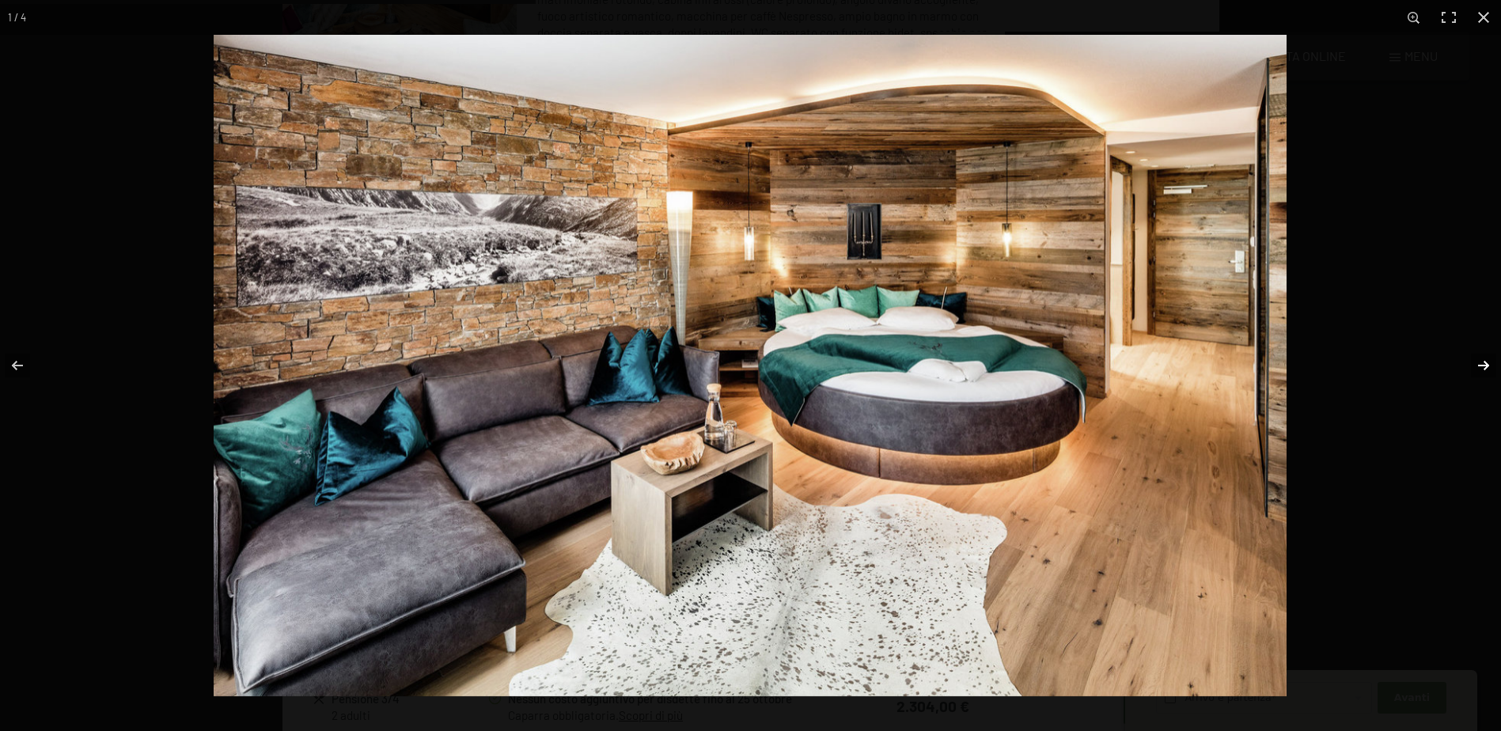
click at [1479, 365] on button "button" at bounding box center [1472, 365] width 55 height 79
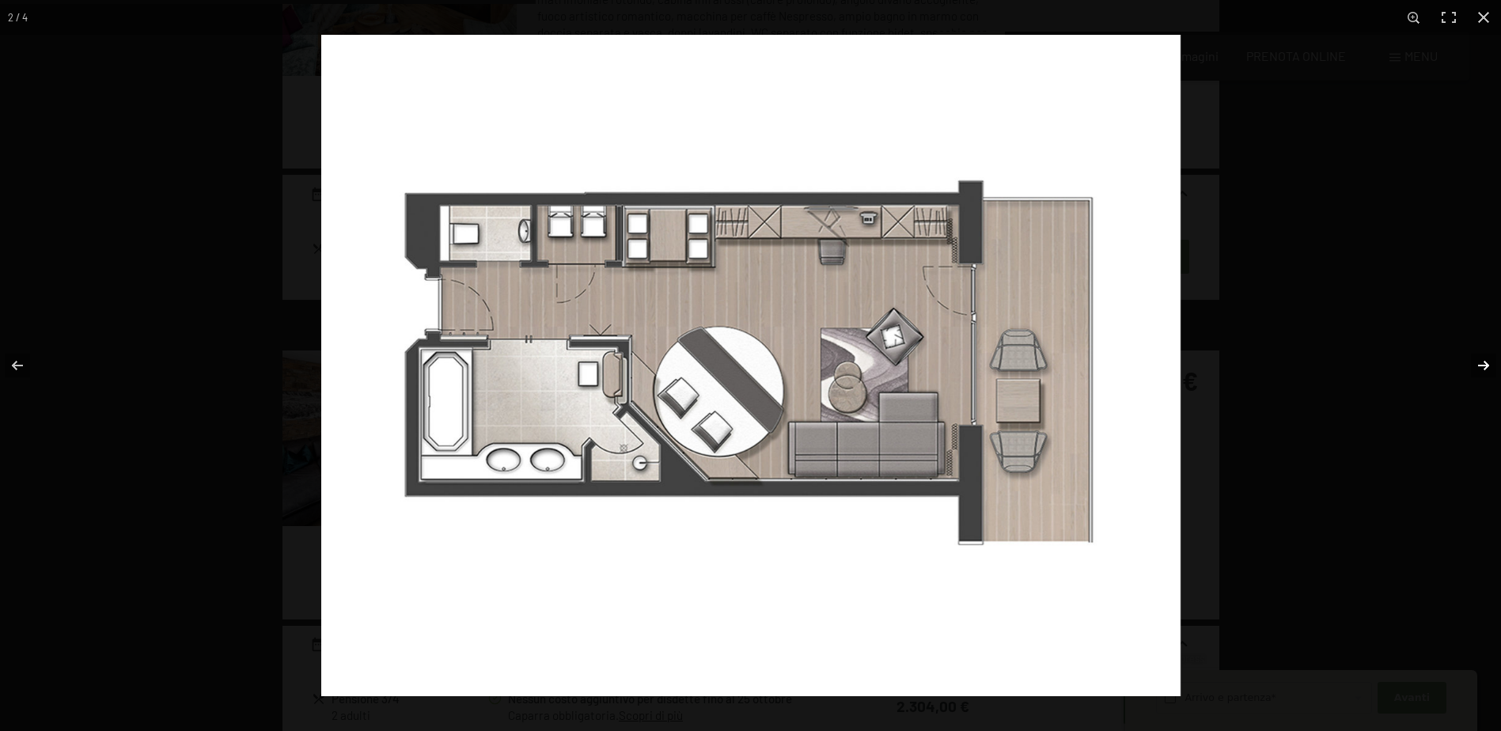
click at [1479, 365] on button "button" at bounding box center [1472, 365] width 55 height 79
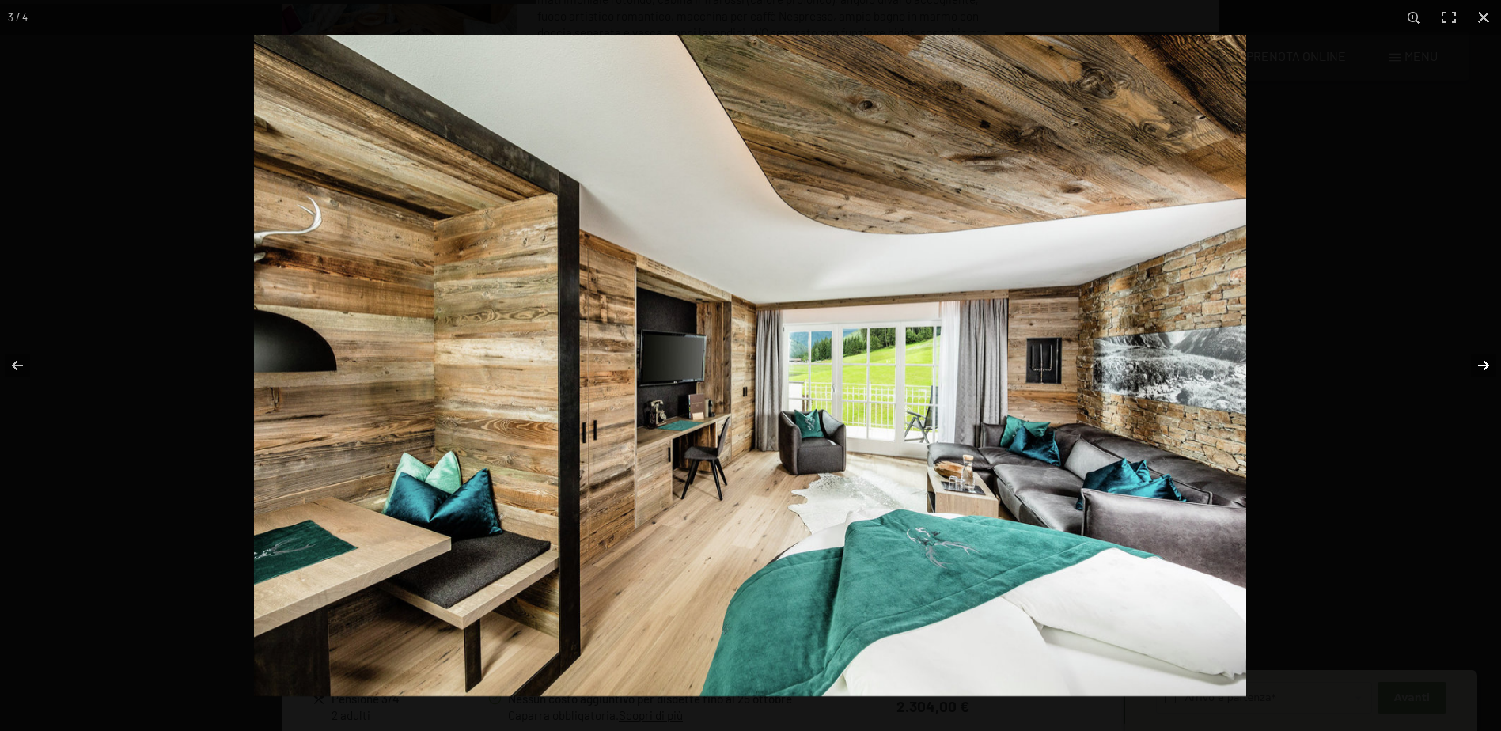
click at [1479, 365] on button "button" at bounding box center [1472, 365] width 55 height 79
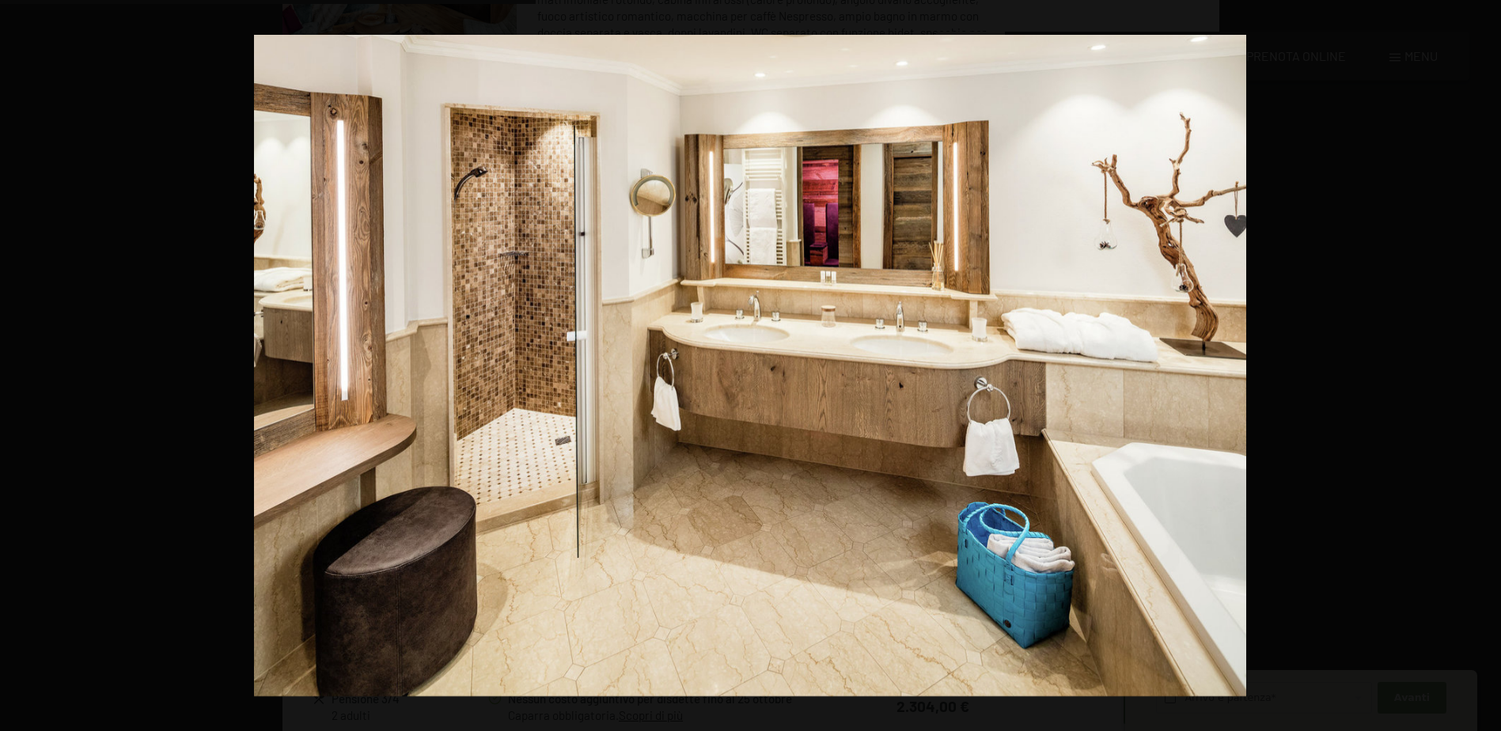
click at [1479, 365] on button "button" at bounding box center [1472, 365] width 55 height 79
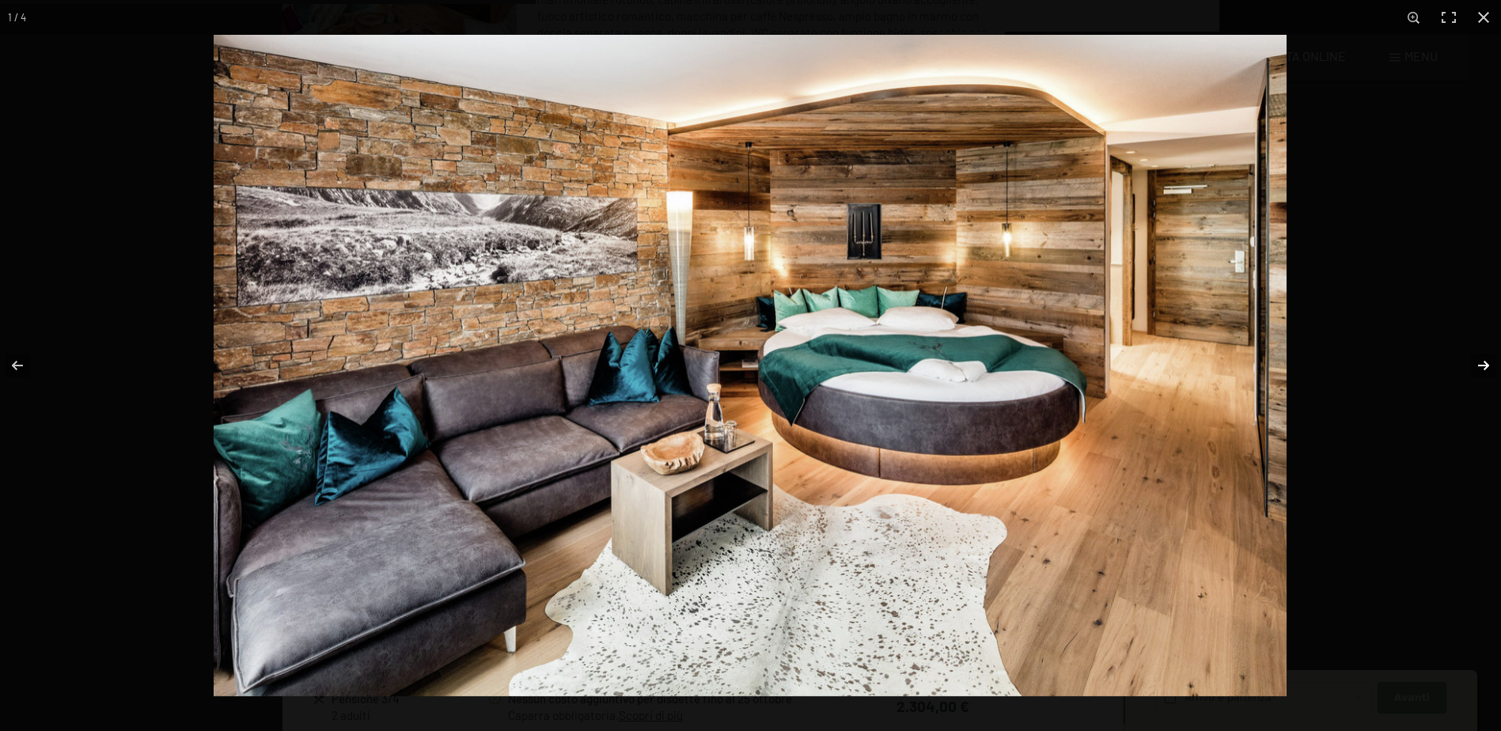
click at [1482, 362] on button "button" at bounding box center [1472, 365] width 55 height 79
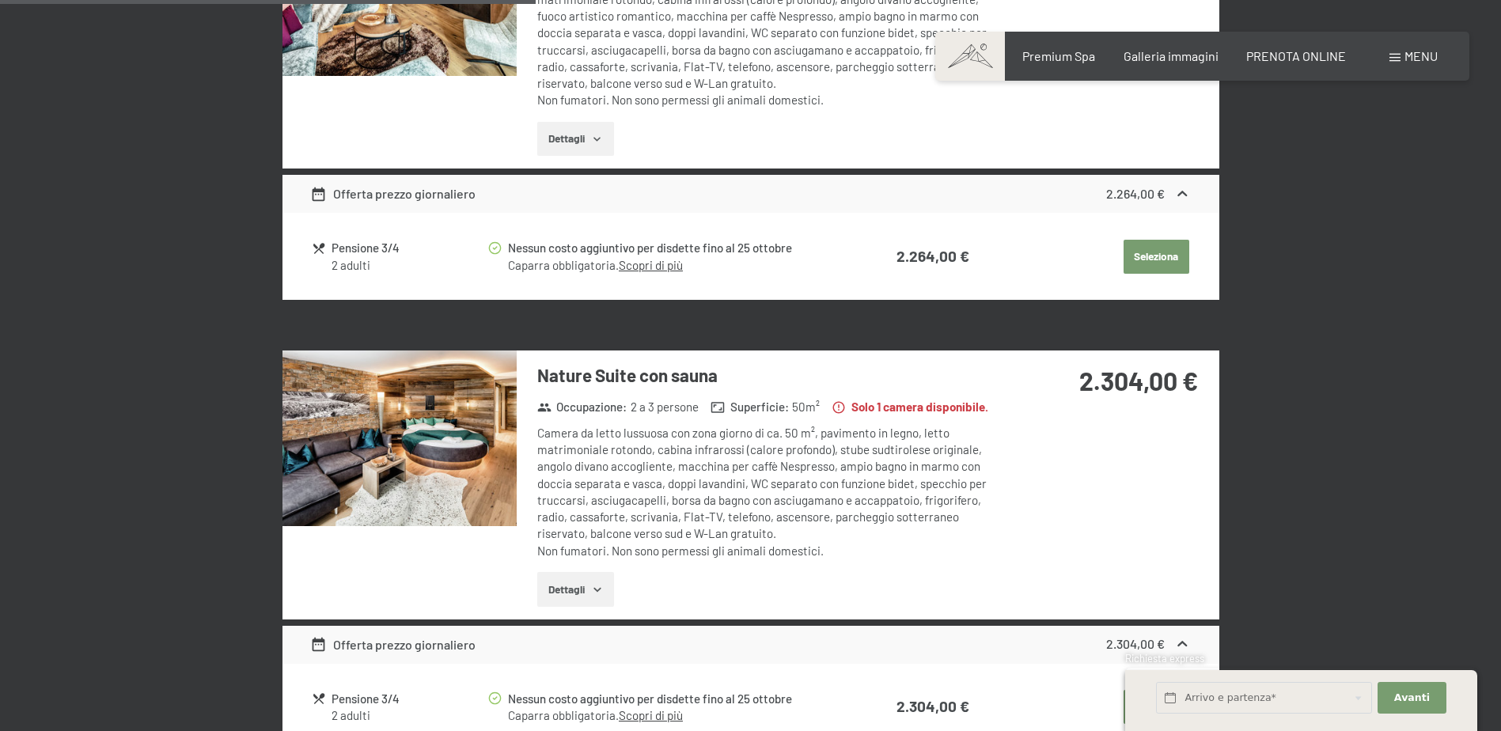
click at [0, 0] on button "button" at bounding box center [0, 0] width 0 height 0
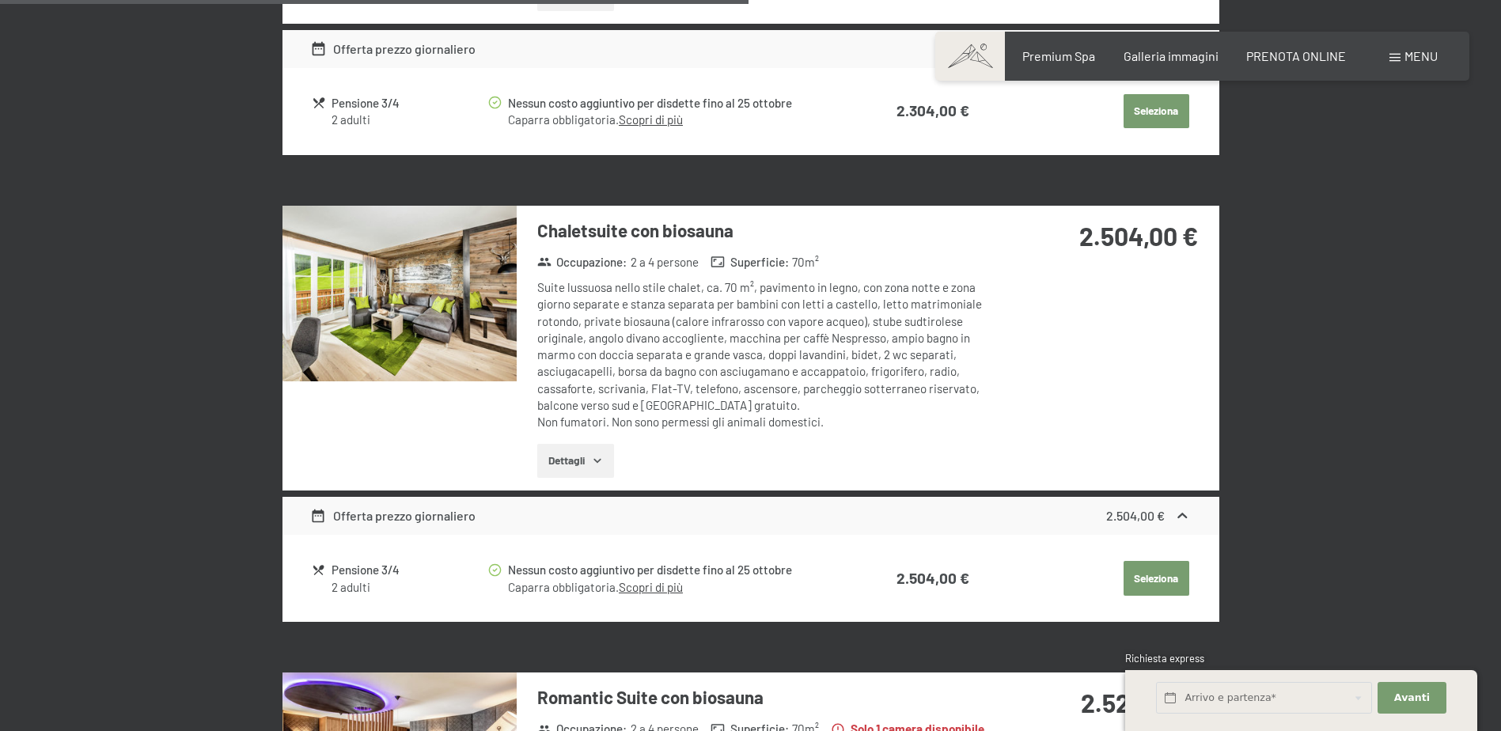
scroll to position [2215, 0]
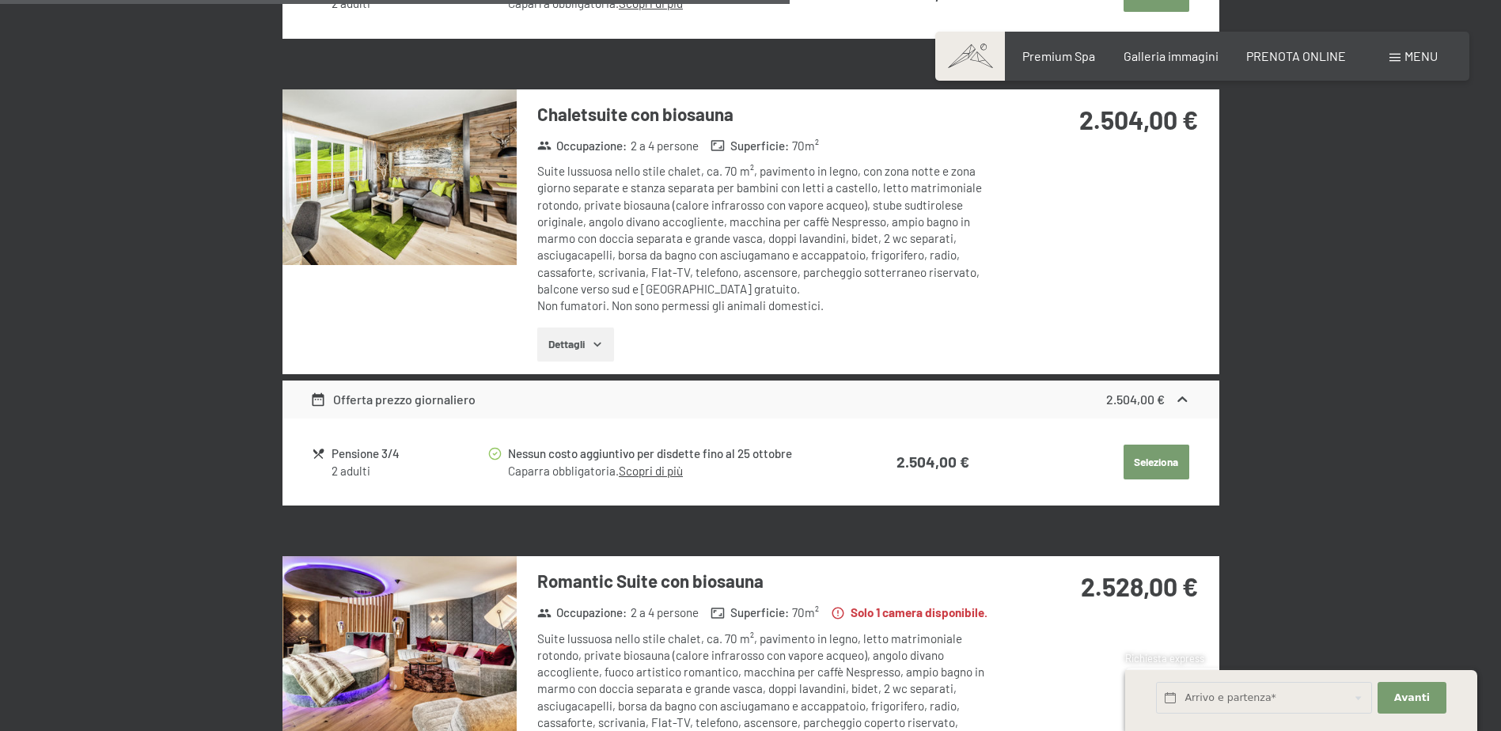
click at [452, 218] on img at bounding box center [399, 177] width 234 height 176
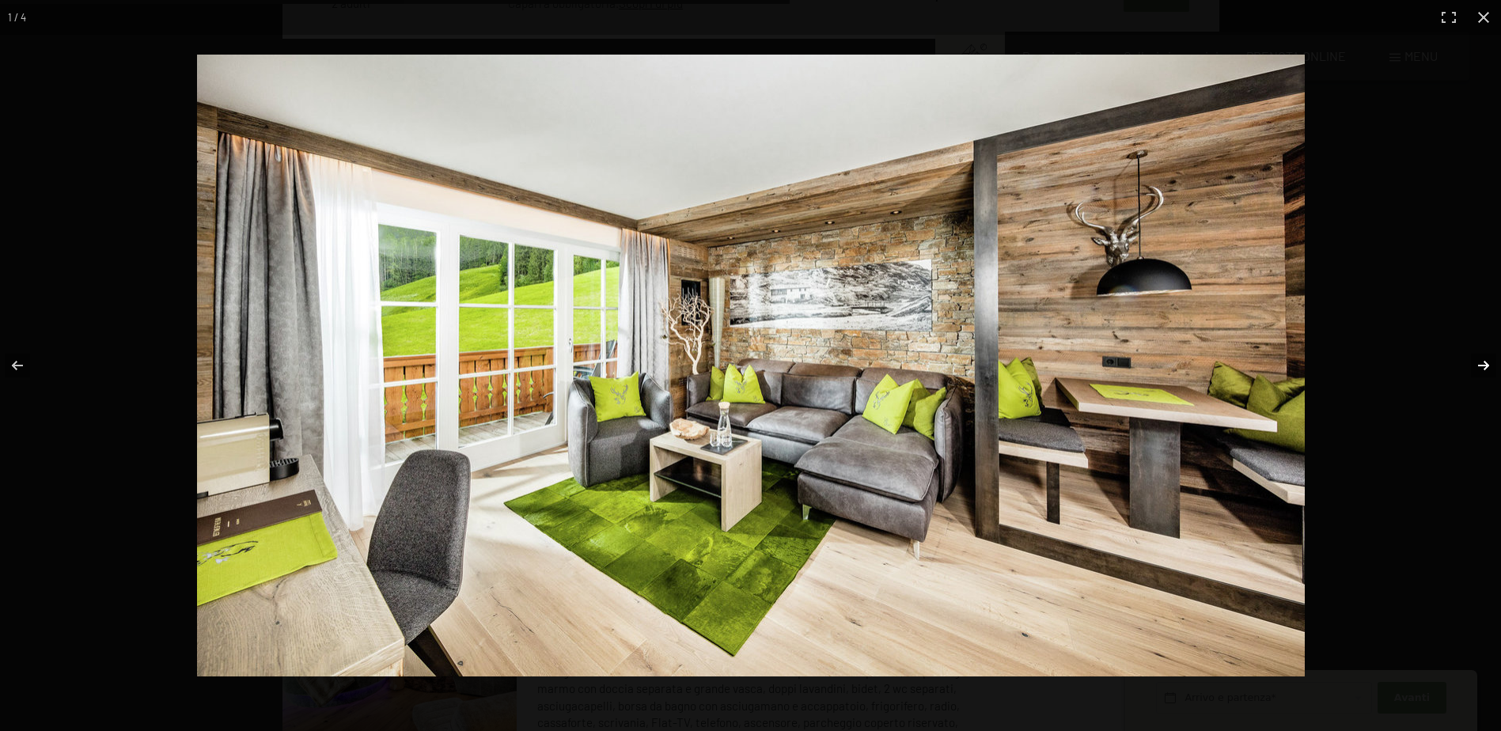
click at [1478, 365] on button "button" at bounding box center [1472, 365] width 55 height 79
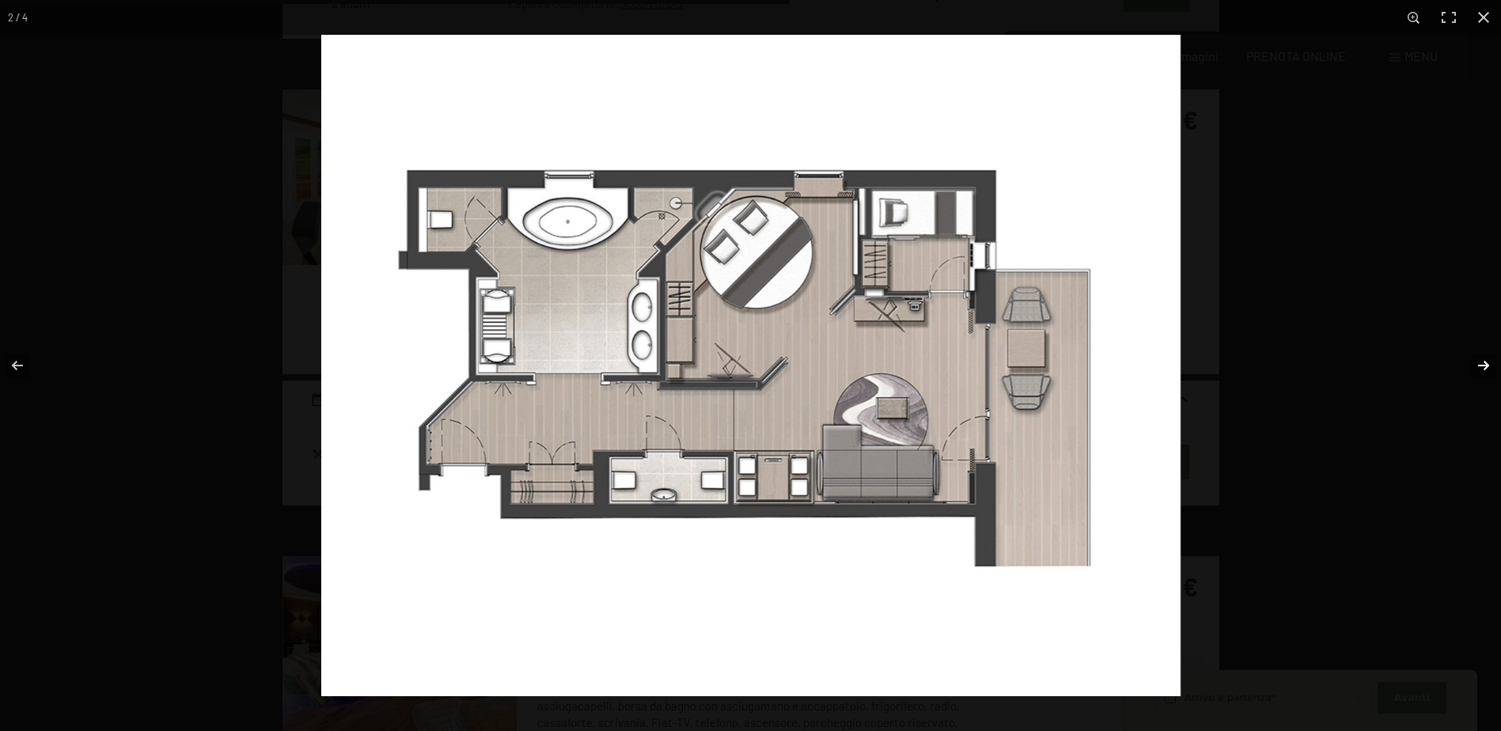
click at [1481, 368] on button "button" at bounding box center [1472, 365] width 55 height 79
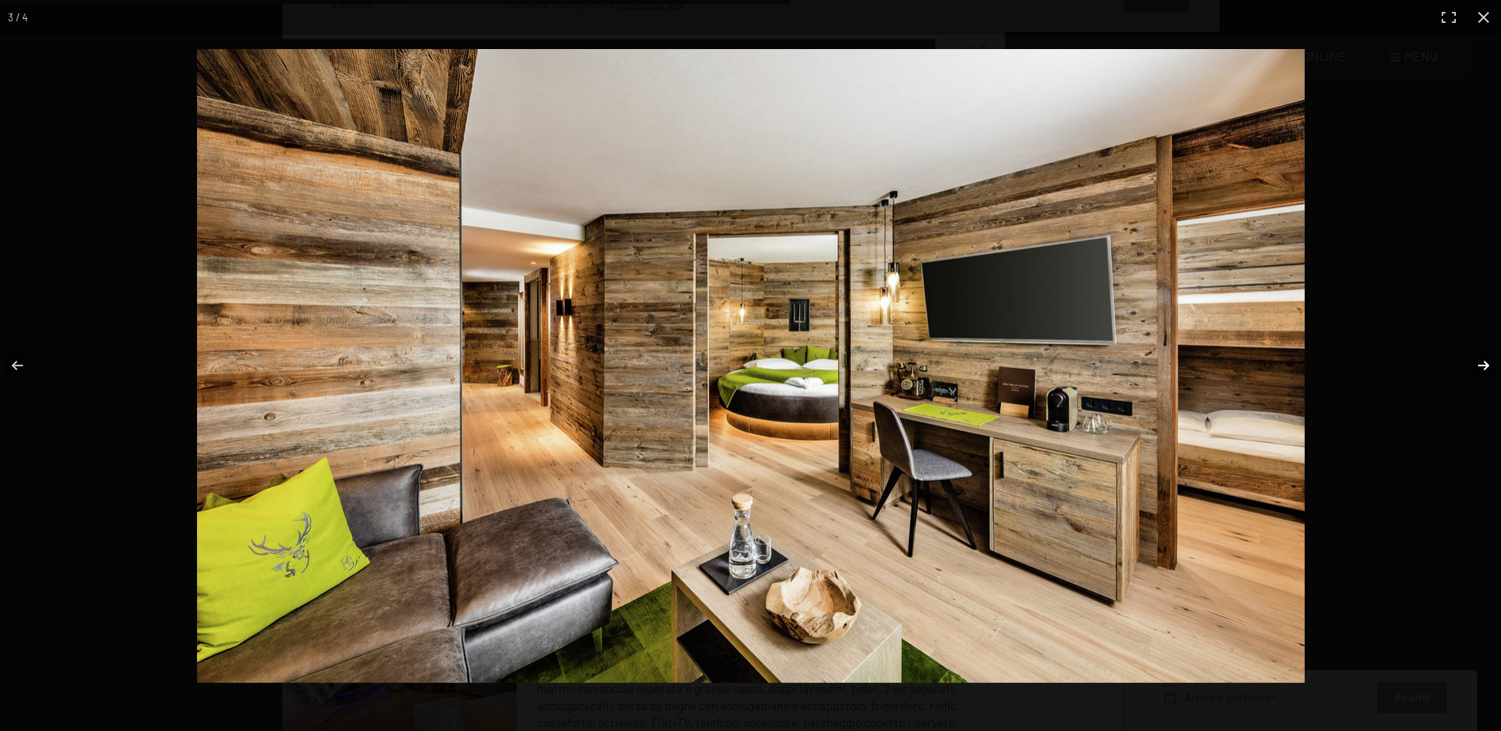
click at [1485, 361] on button "button" at bounding box center [1472, 365] width 55 height 79
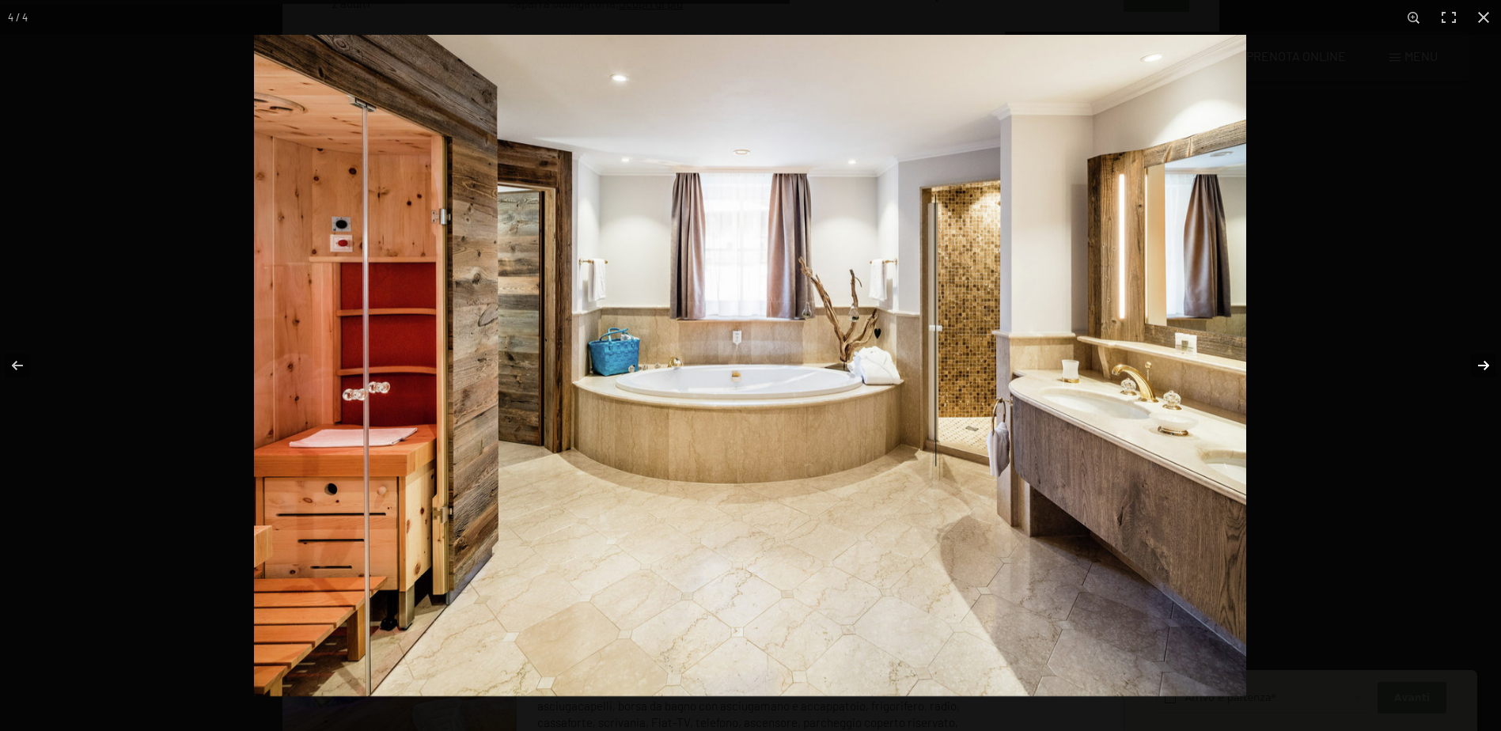
click at [1485, 361] on button "button" at bounding box center [1472, 365] width 55 height 79
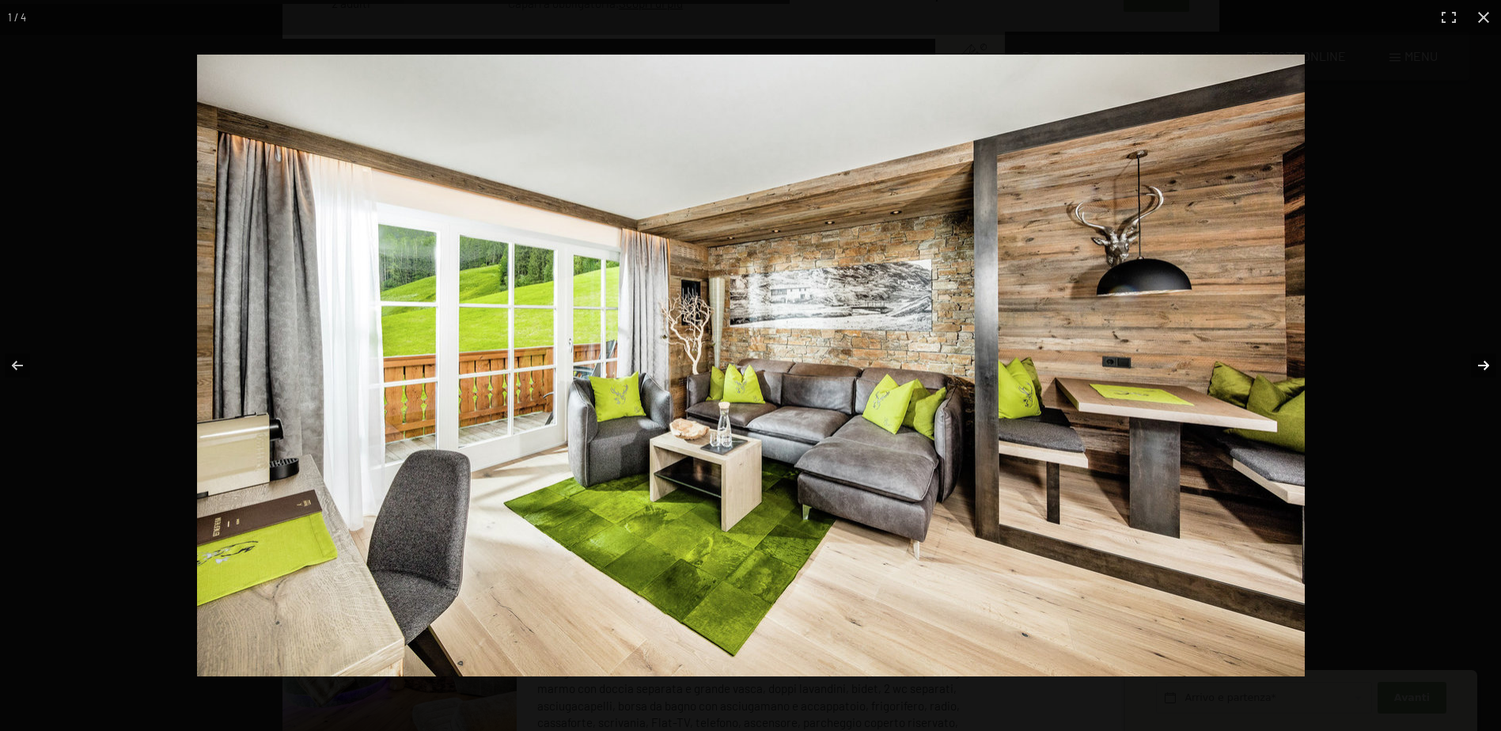
click at [1485, 361] on button "button" at bounding box center [1472, 365] width 55 height 79
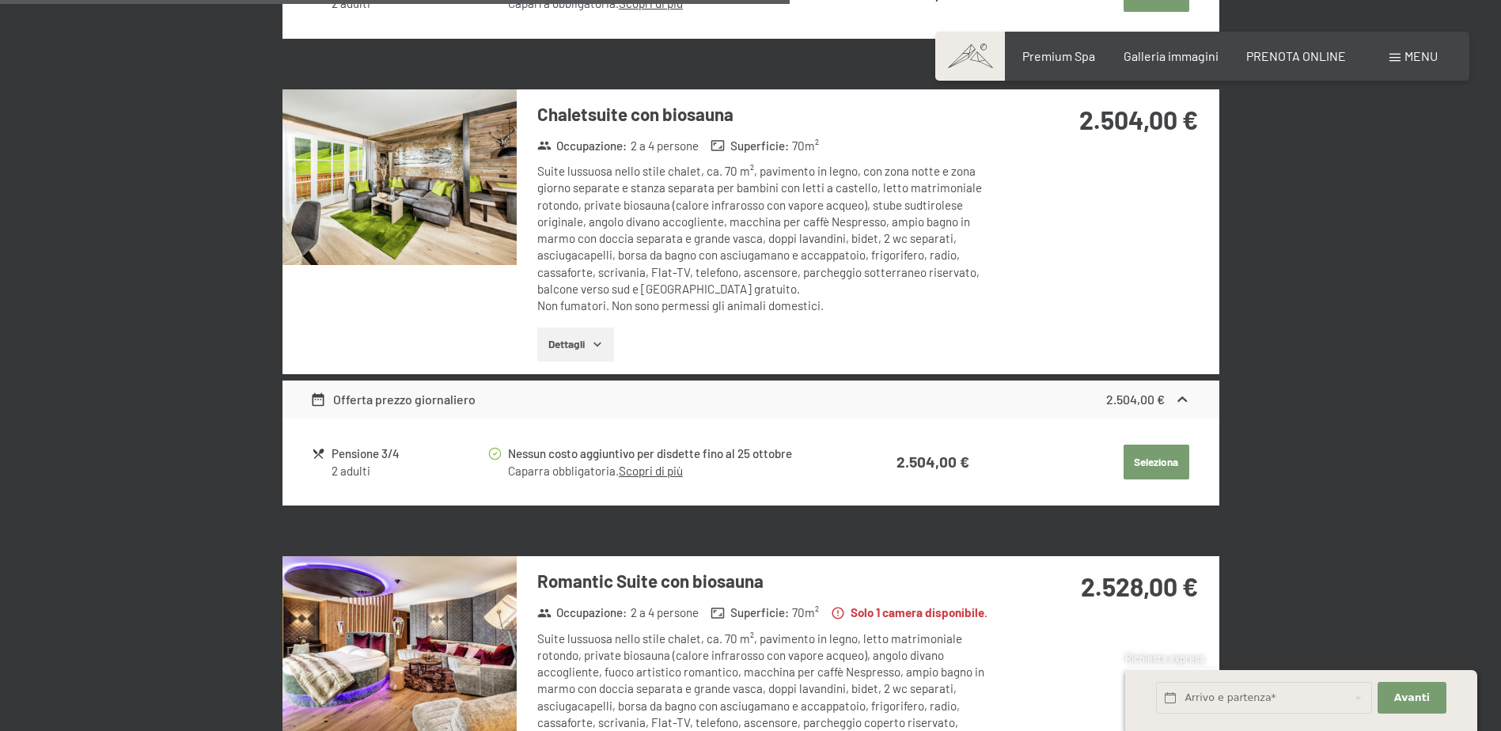
click at [0, 0] on button "button" at bounding box center [0, 0] width 0 height 0
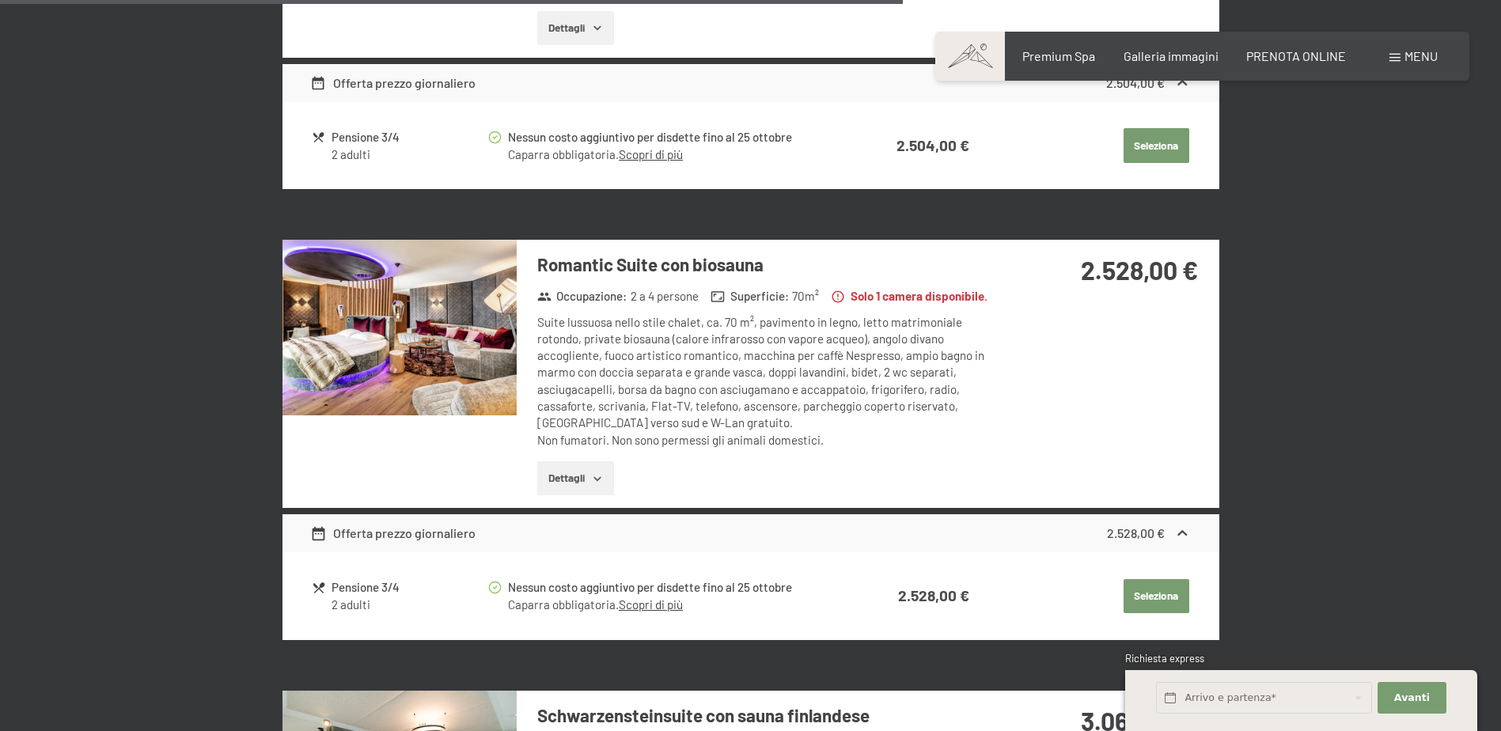
click at [384, 350] on img at bounding box center [399, 328] width 234 height 176
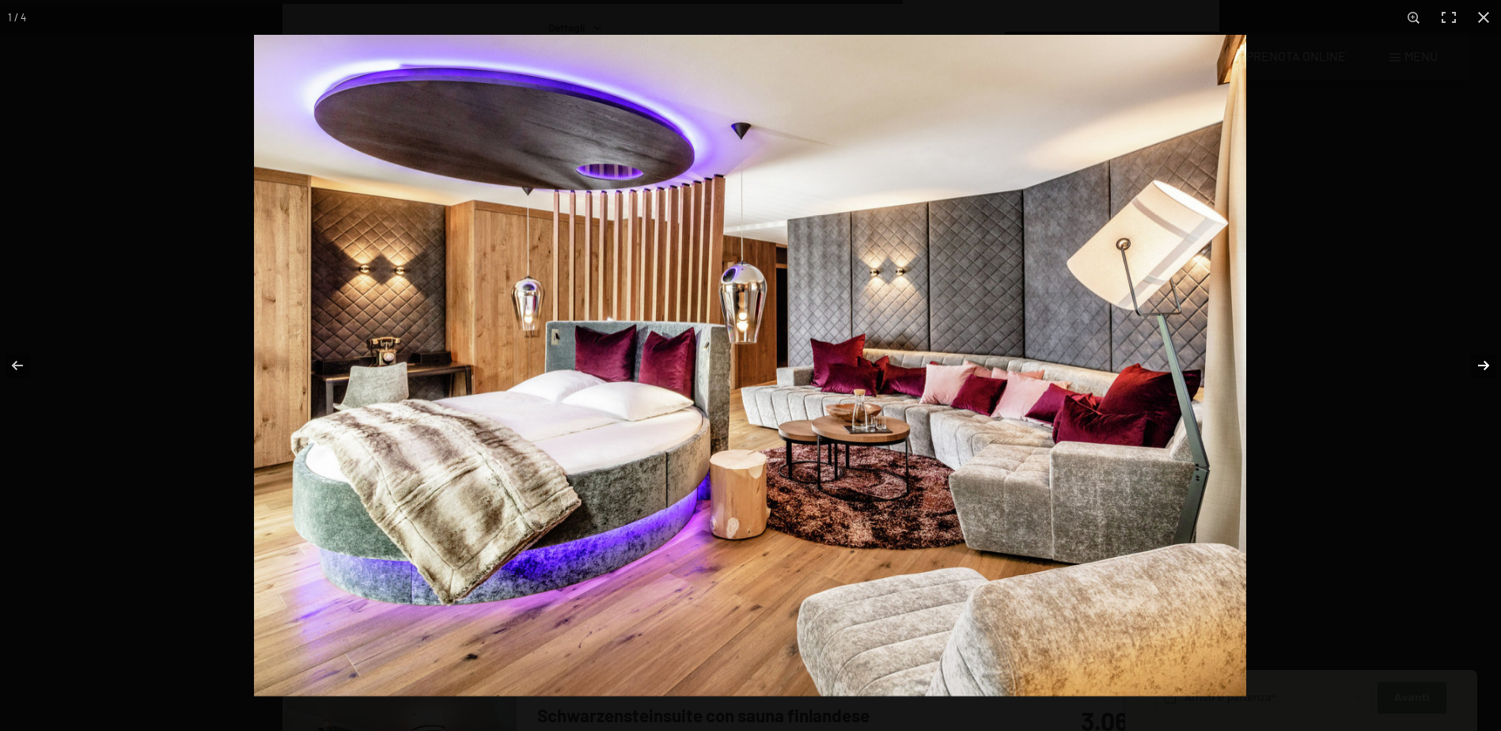
click at [1488, 366] on button "button" at bounding box center [1472, 365] width 55 height 79
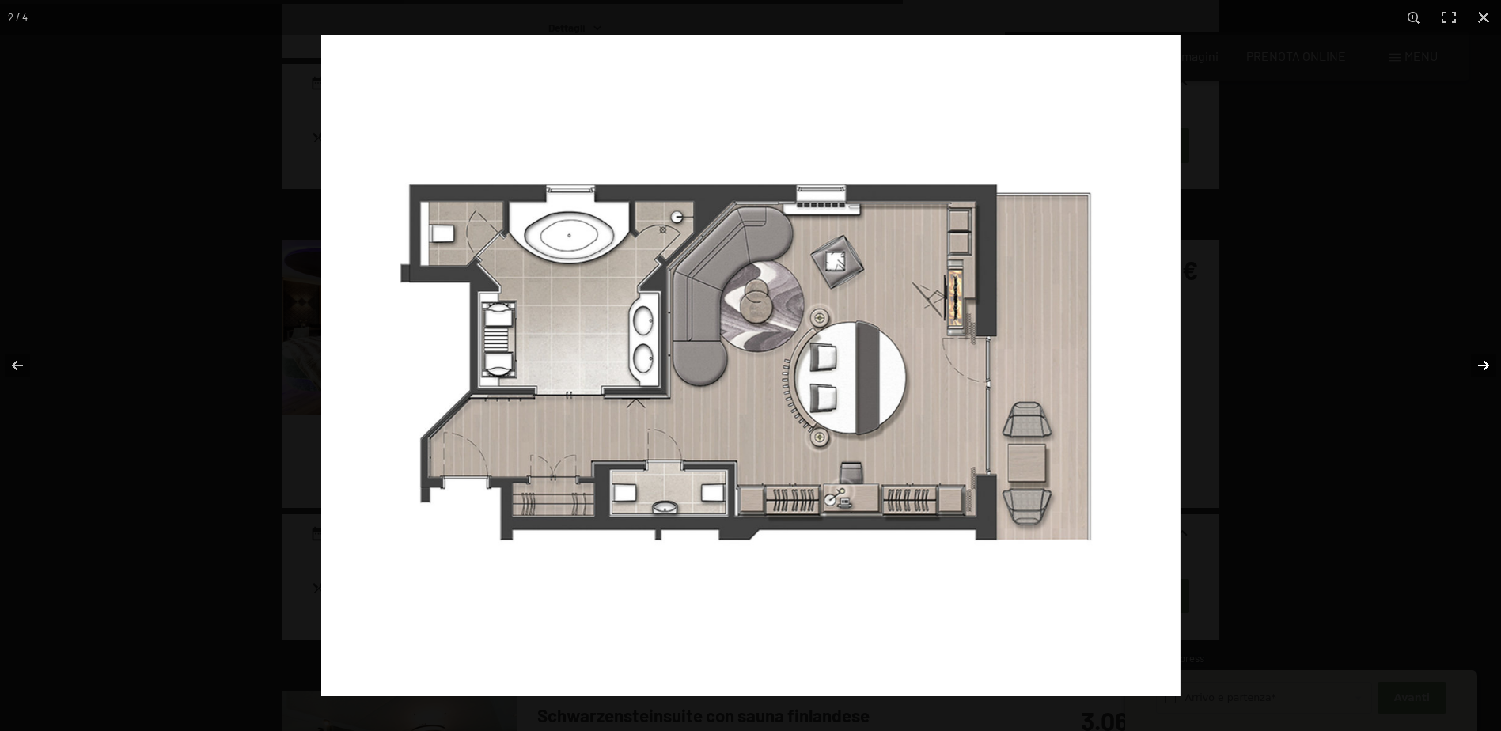
click at [1488, 366] on button "button" at bounding box center [1472, 365] width 55 height 79
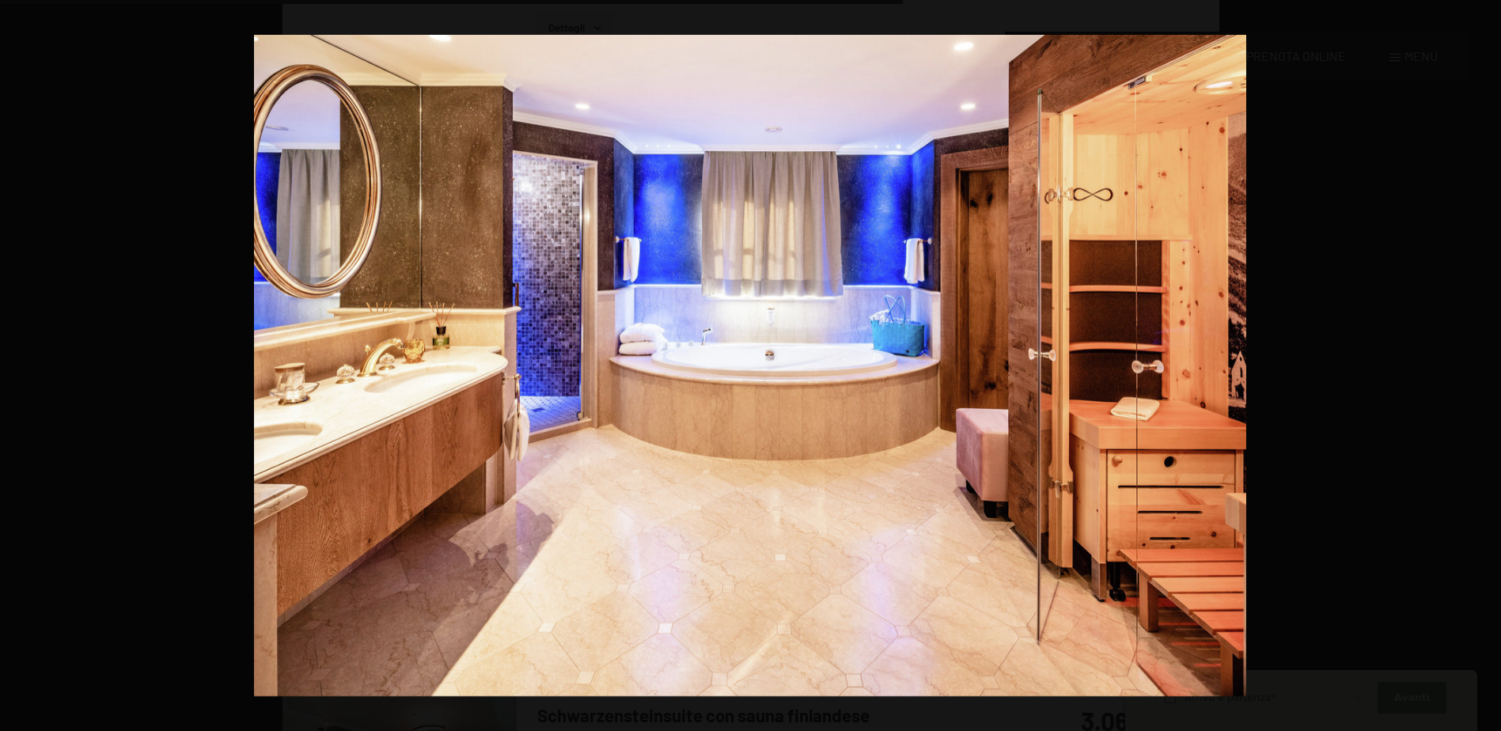
click at [1488, 366] on button "button" at bounding box center [1472, 365] width 55 height 79
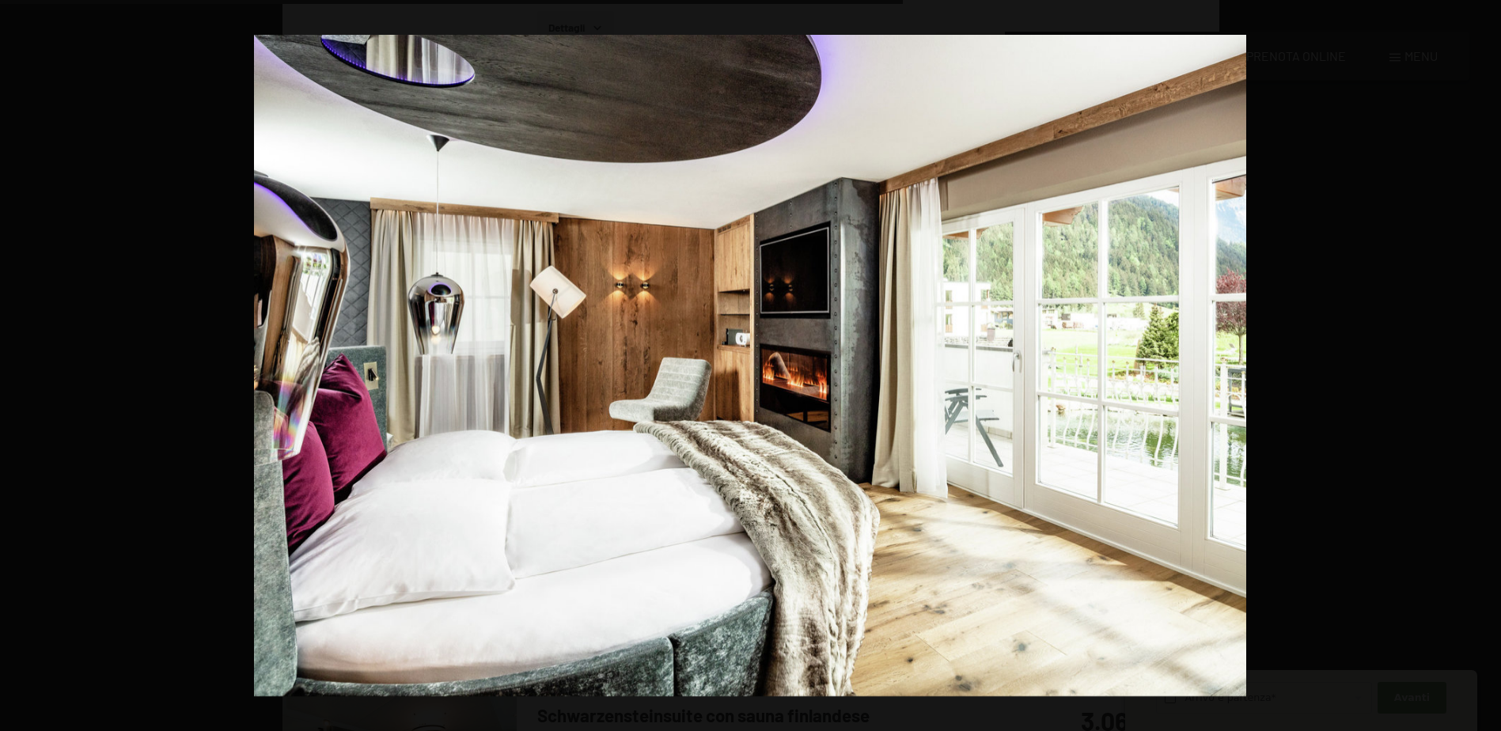
click at [1488, 366] on button "button" at bounding box center [1472, 365] width 55 height 79
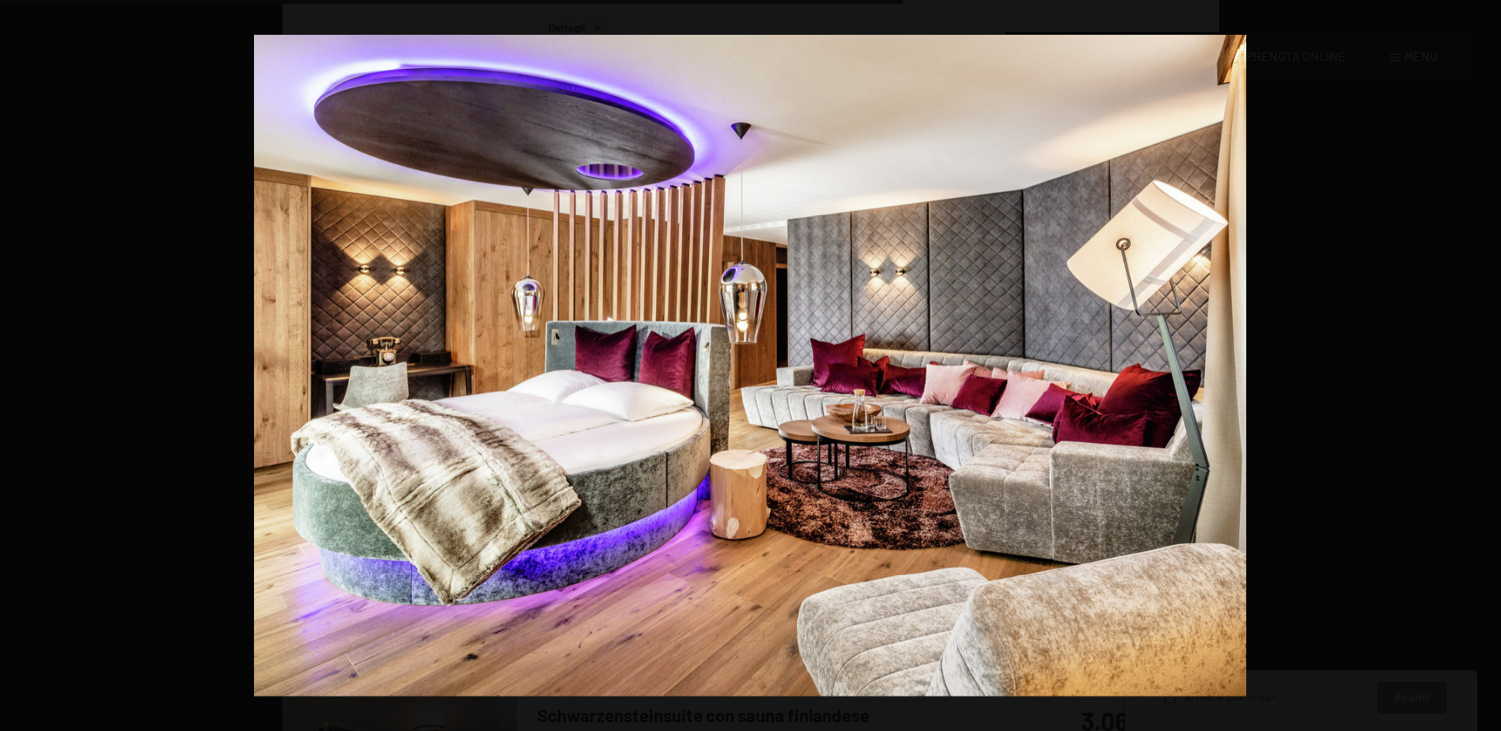
click at [1488, 366] on button "button" at bounding box center [1472, 365] width 55 height 79
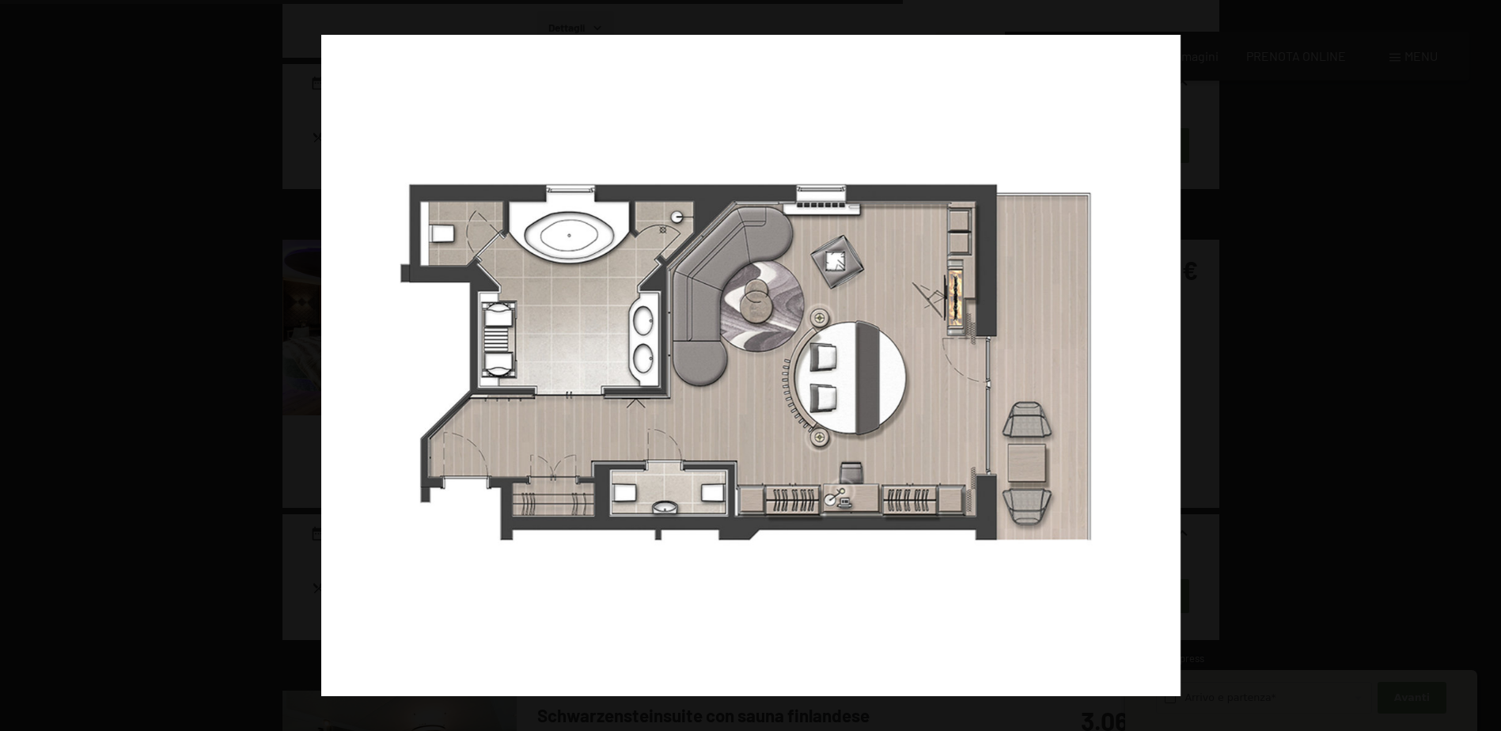
click at [1488, 366] on button "button" at bounding box center [1472, 365] width 55 height 79
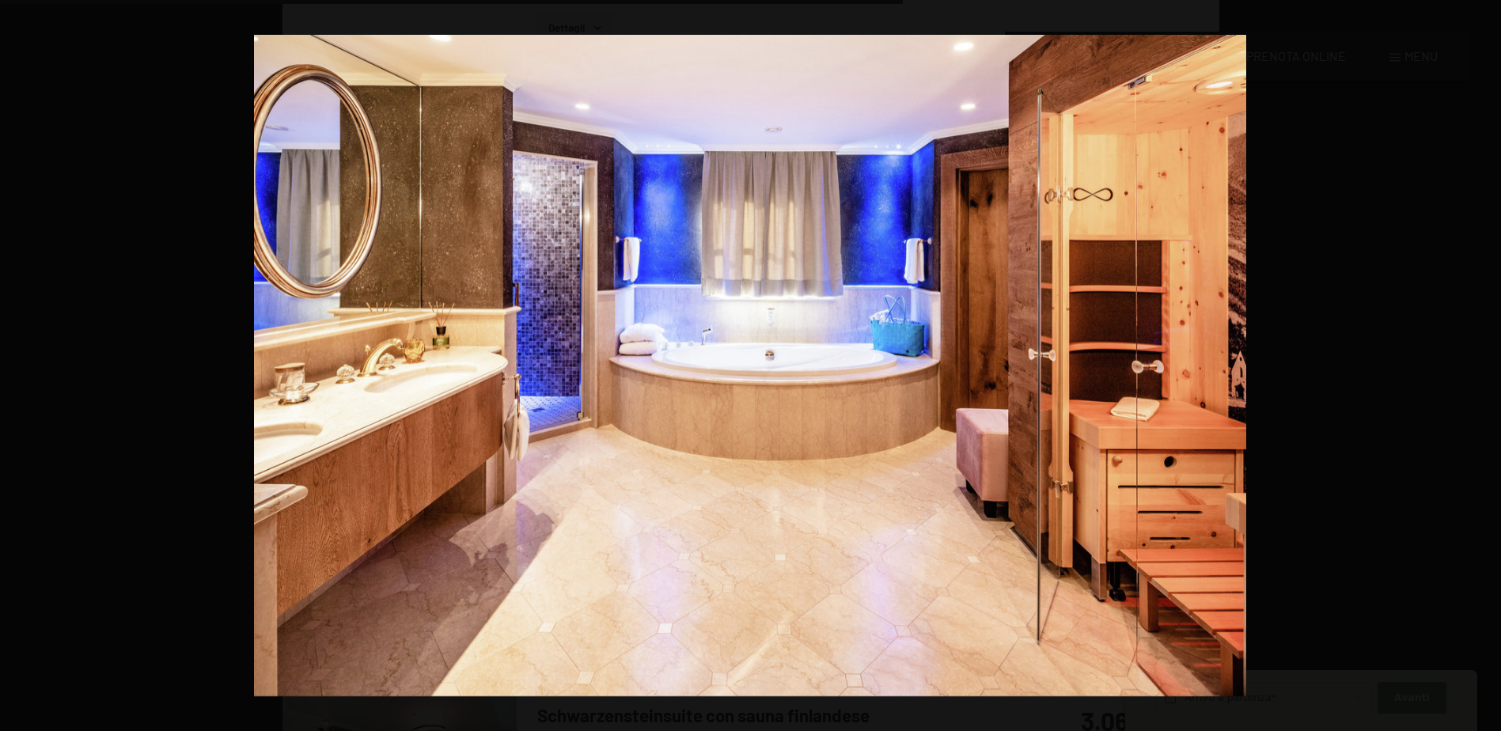
click at [1488, 366] on button "button" at bounding box center [1472, 365] width 55 height 79
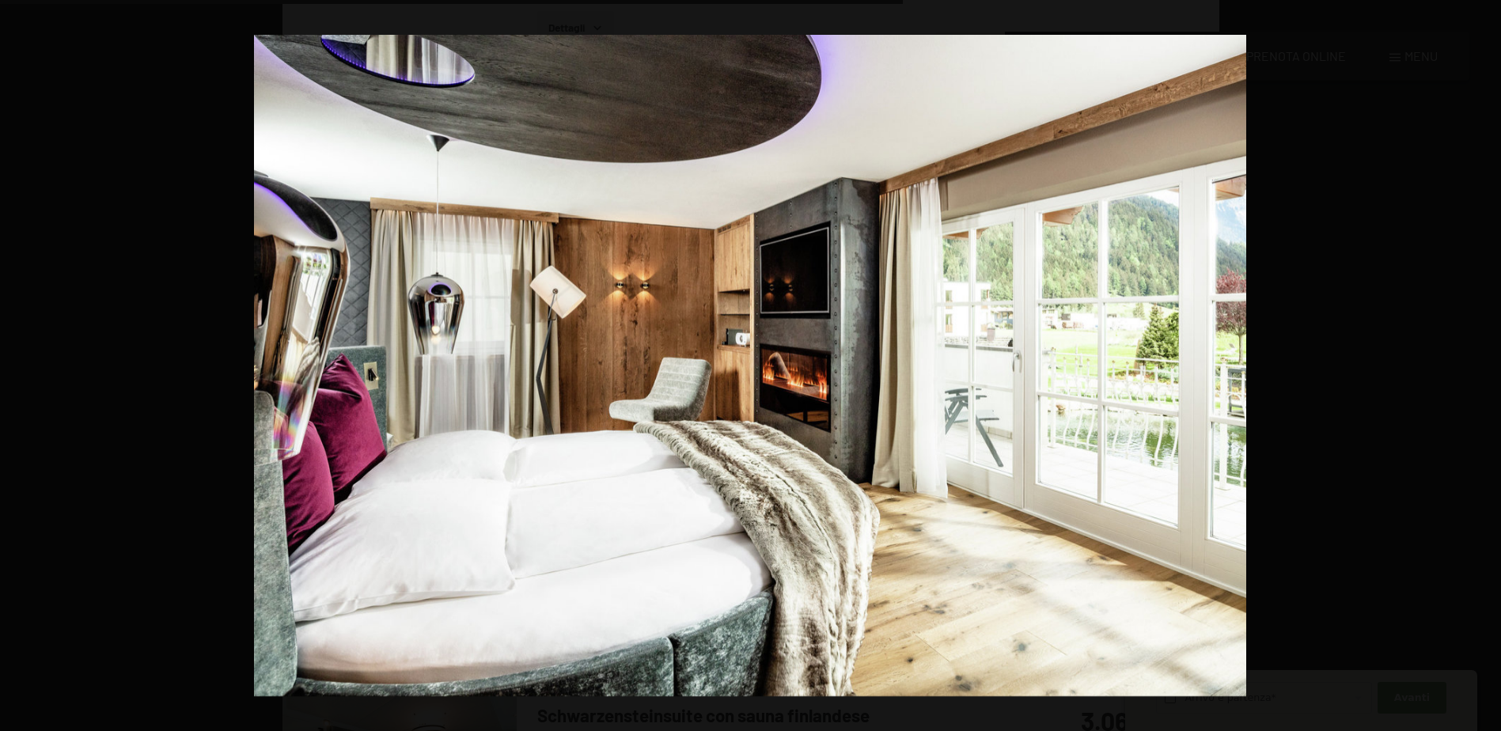
click at [1488, 366] on button "button" at bounding box center [1472, 365] width 55 height 79
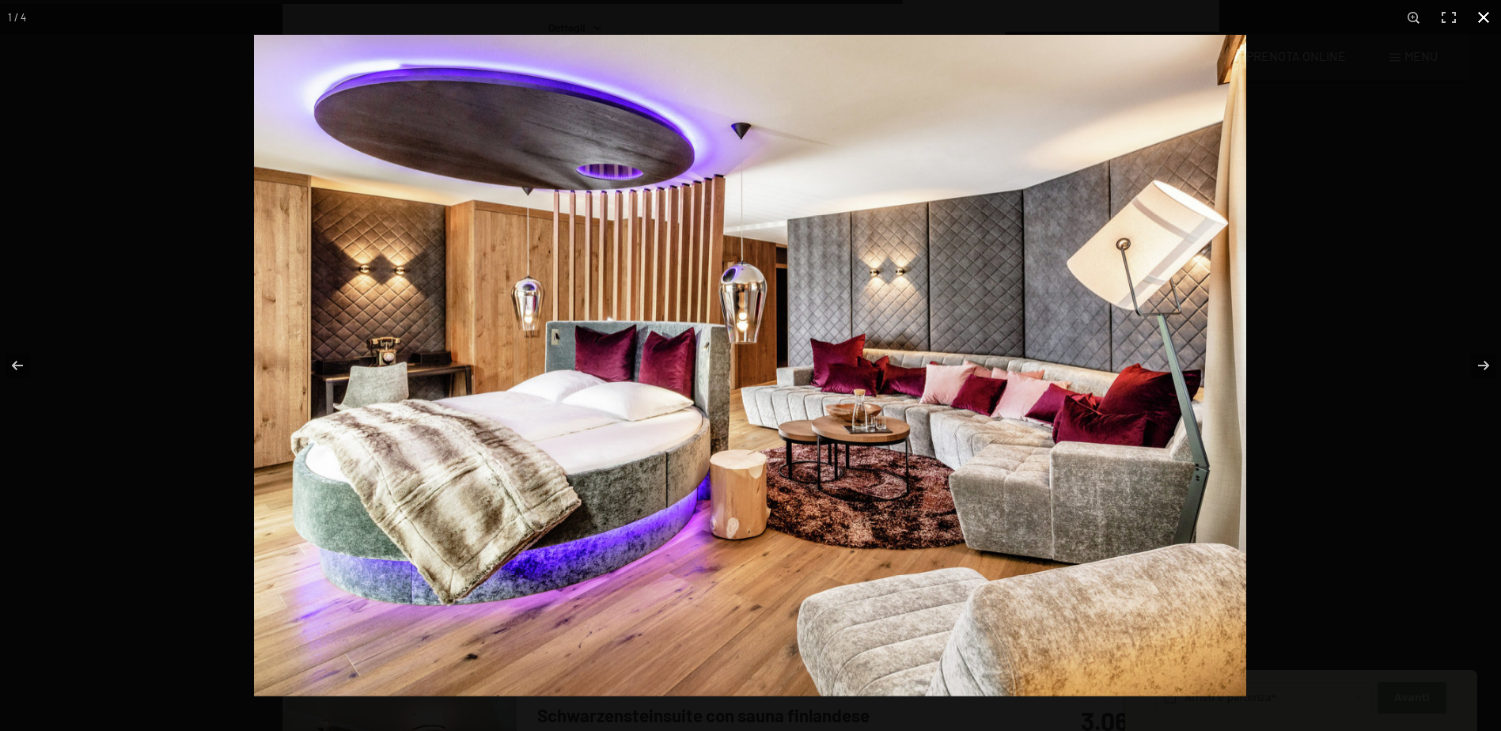
click at [1486, 20] on button "button" at bounding box center [1483, 17] width 35 height 35
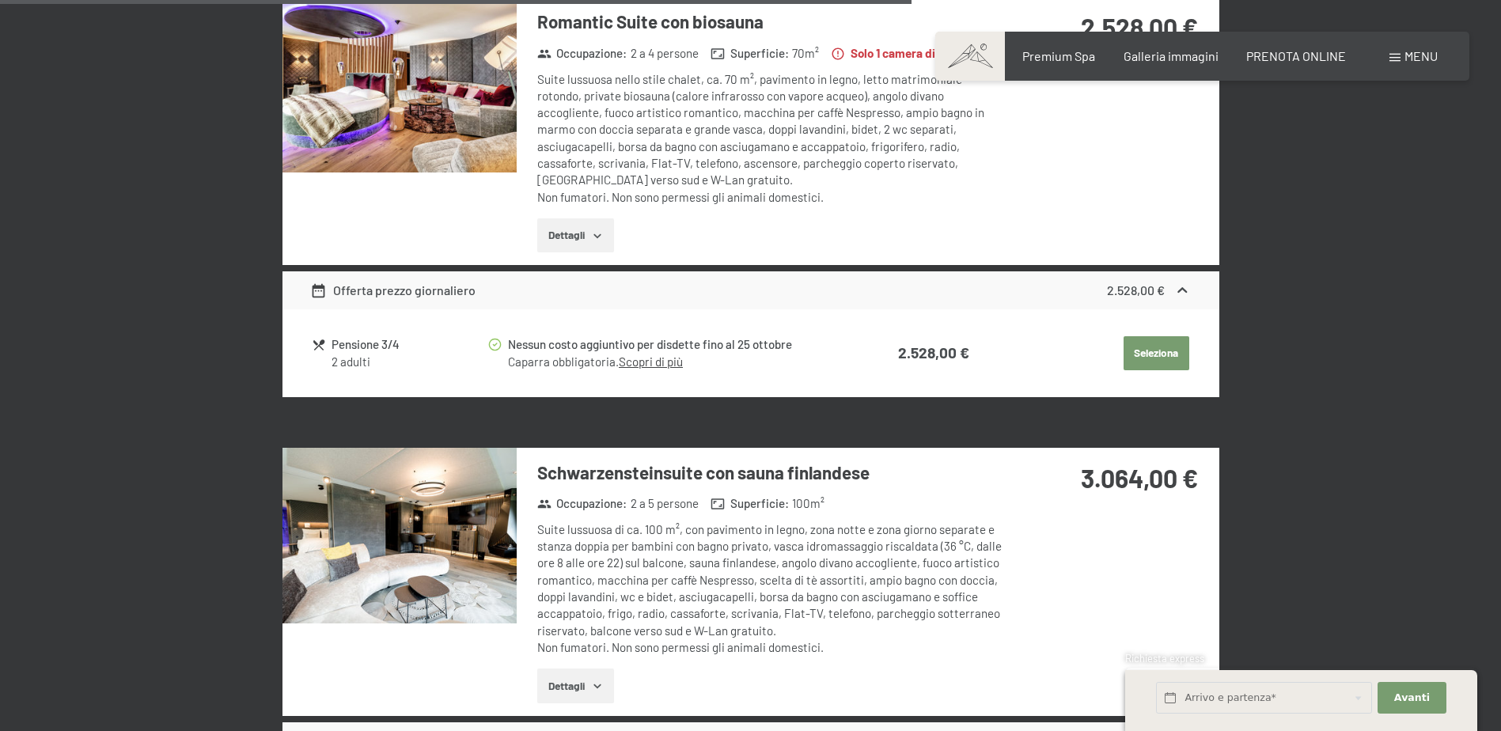
scroll to position [2927, 0]
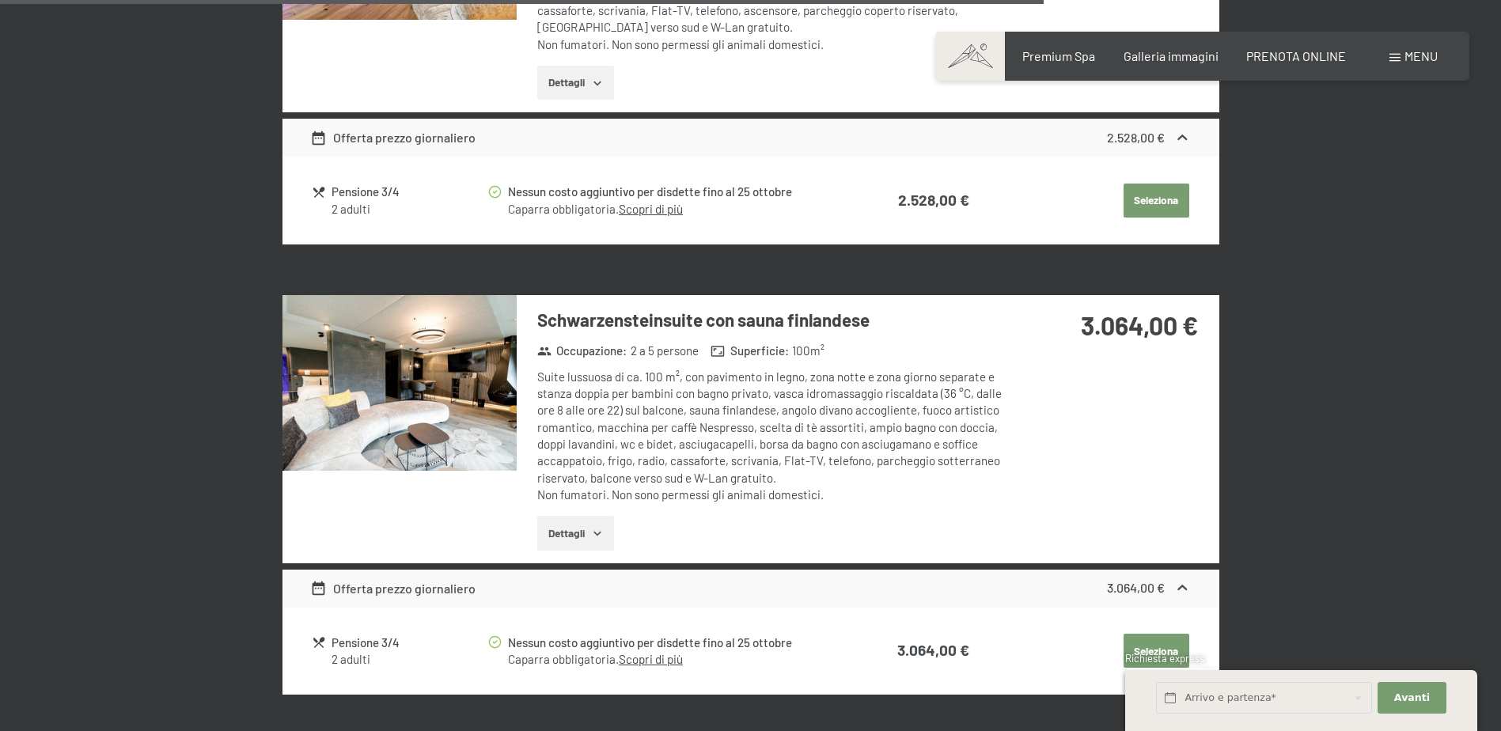
click at [461, 392] on img at bounding box center [399, 383] width 234 height 176
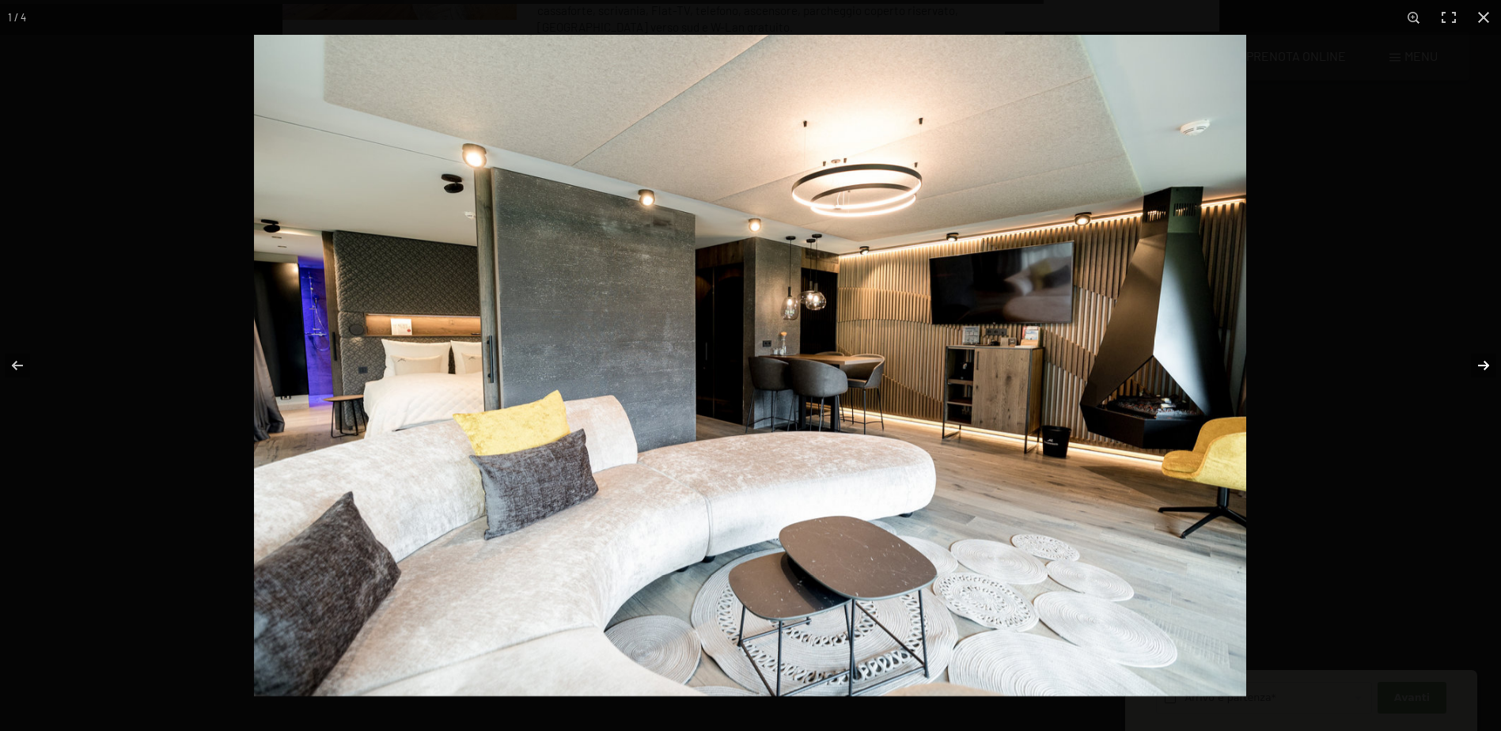
click at [1486, 368] on button "button" at bounding box center [1472, 365] width 55 height 79
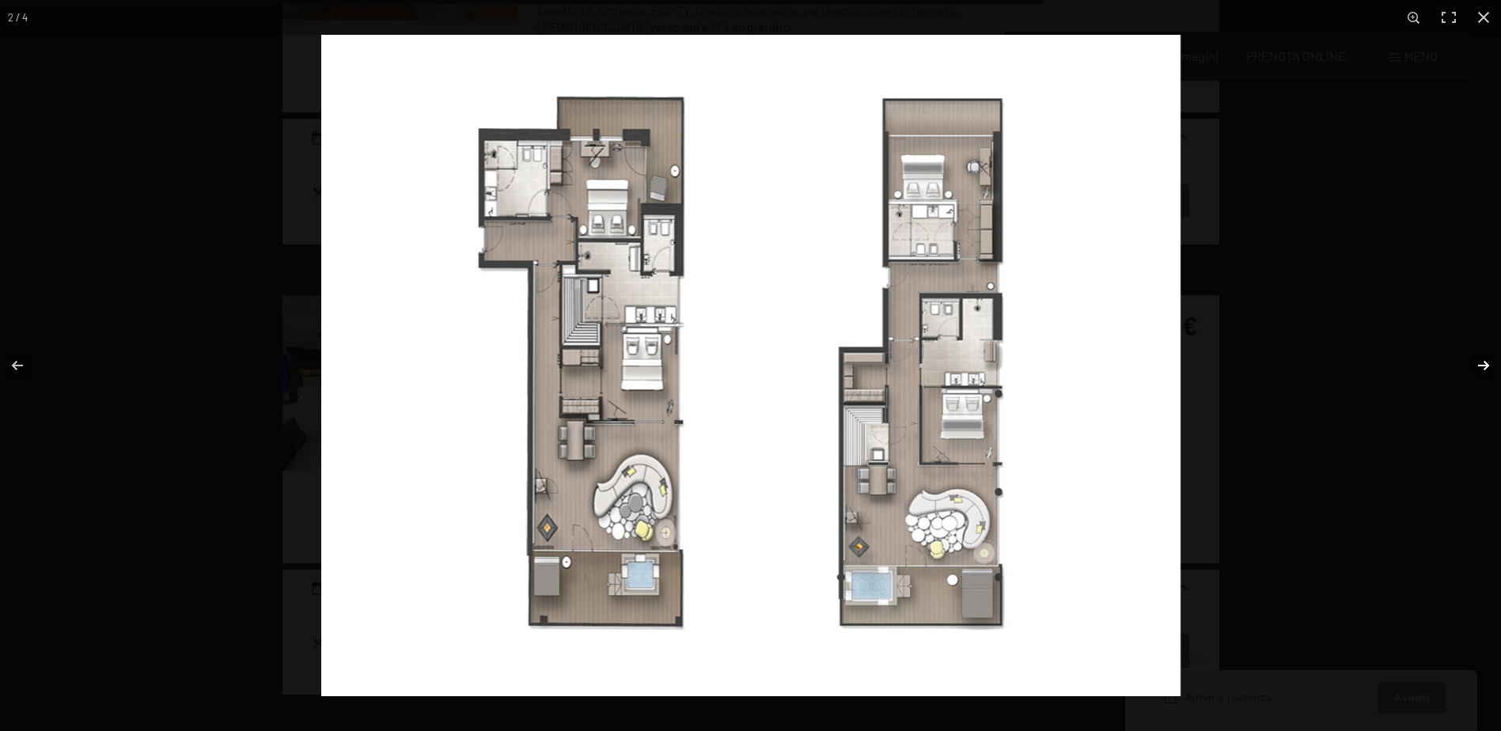
click at [1486, 365] on button "button" at bounding box center [1472, 365] width 55 height 79
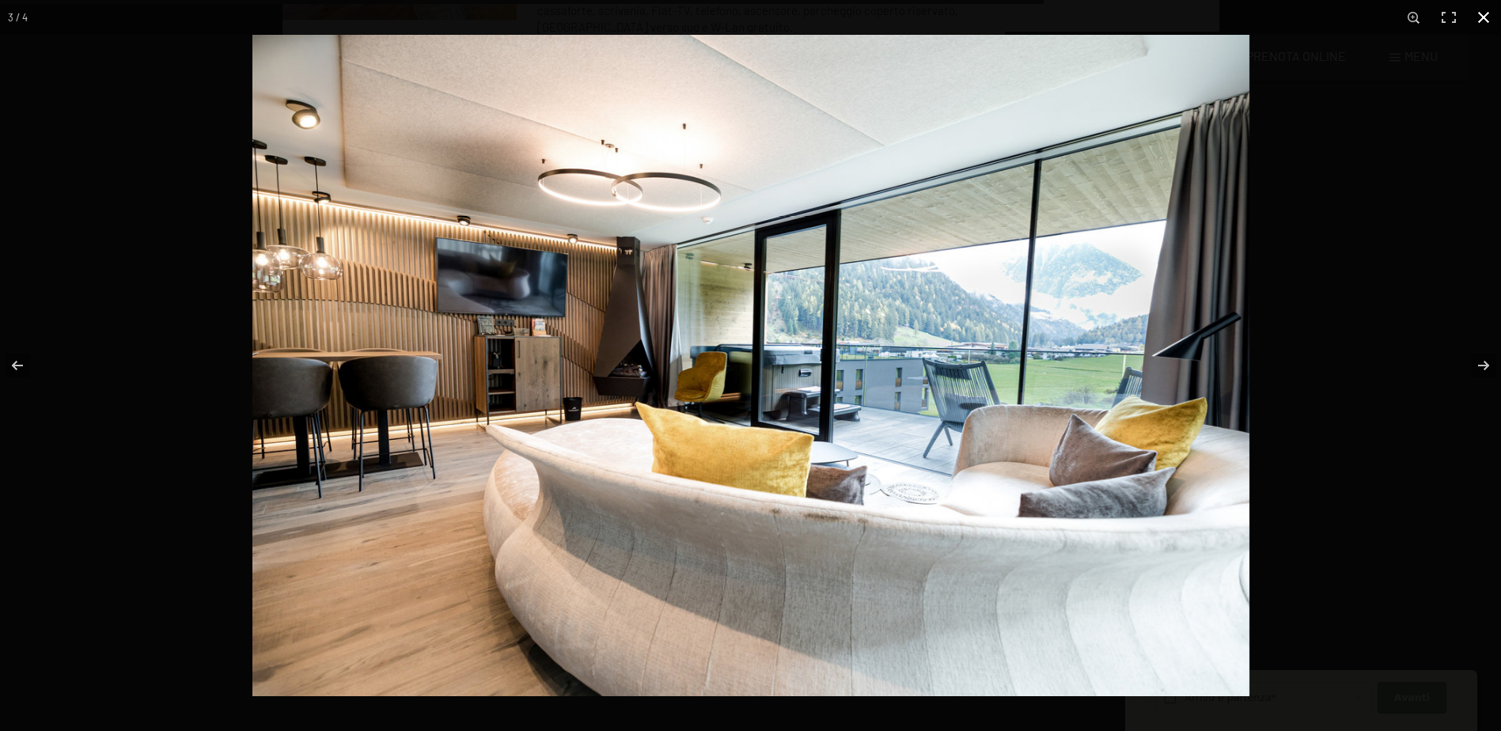
click at [1480, 16] on button "button" at bounding box center [1483, 17] width 35 height 35
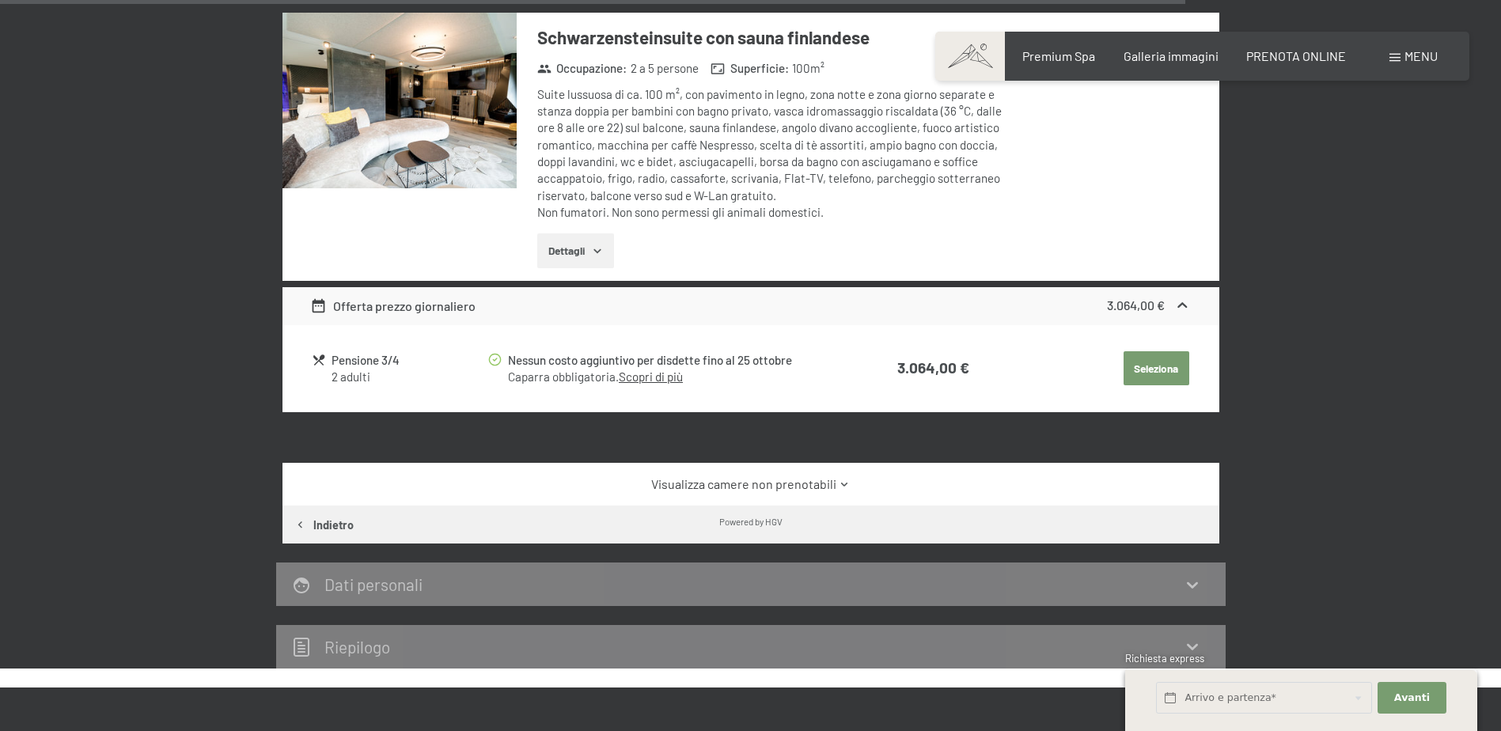
scroll to position [3322, 0]
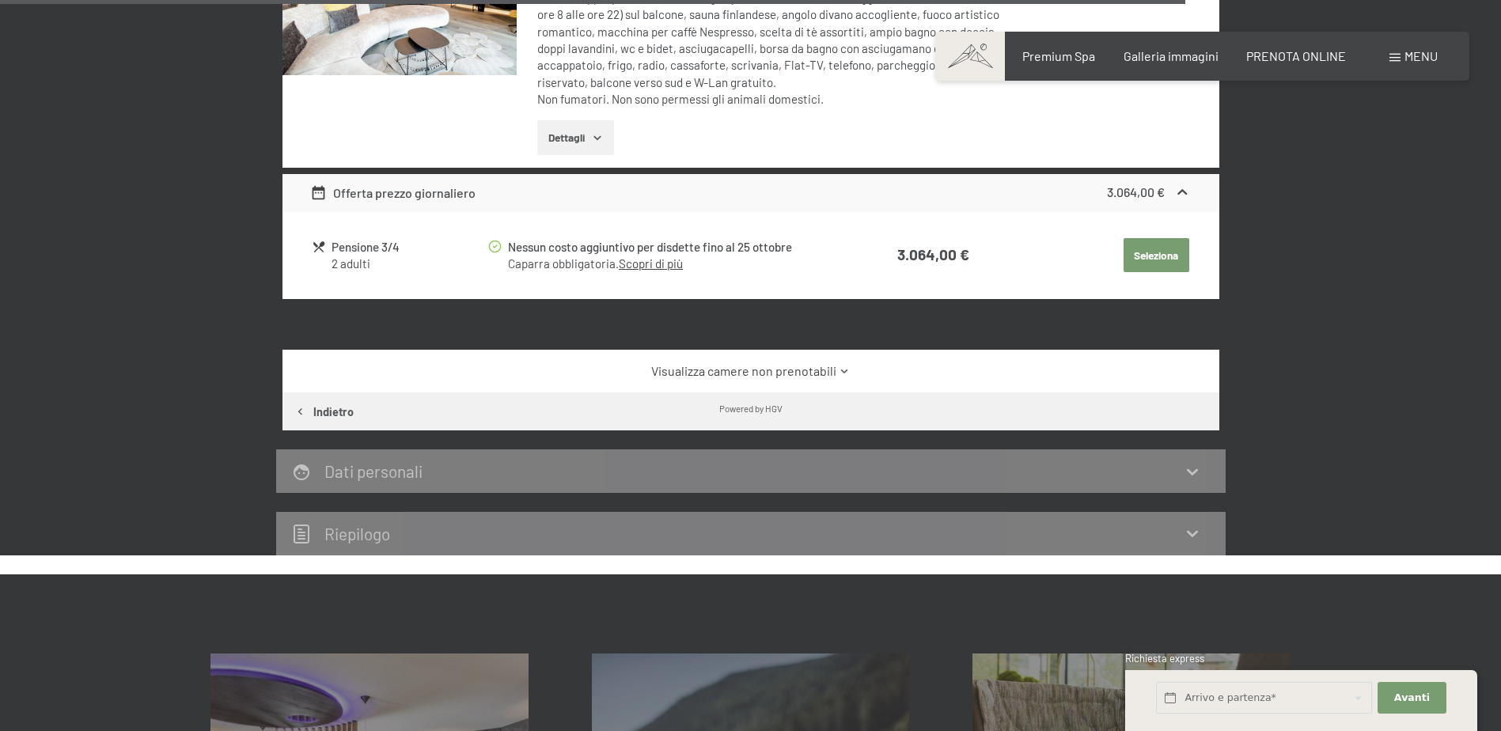
click at [1136, 247] on button "Seleziona" at bounding box center [1156, 255] width 66 height 35
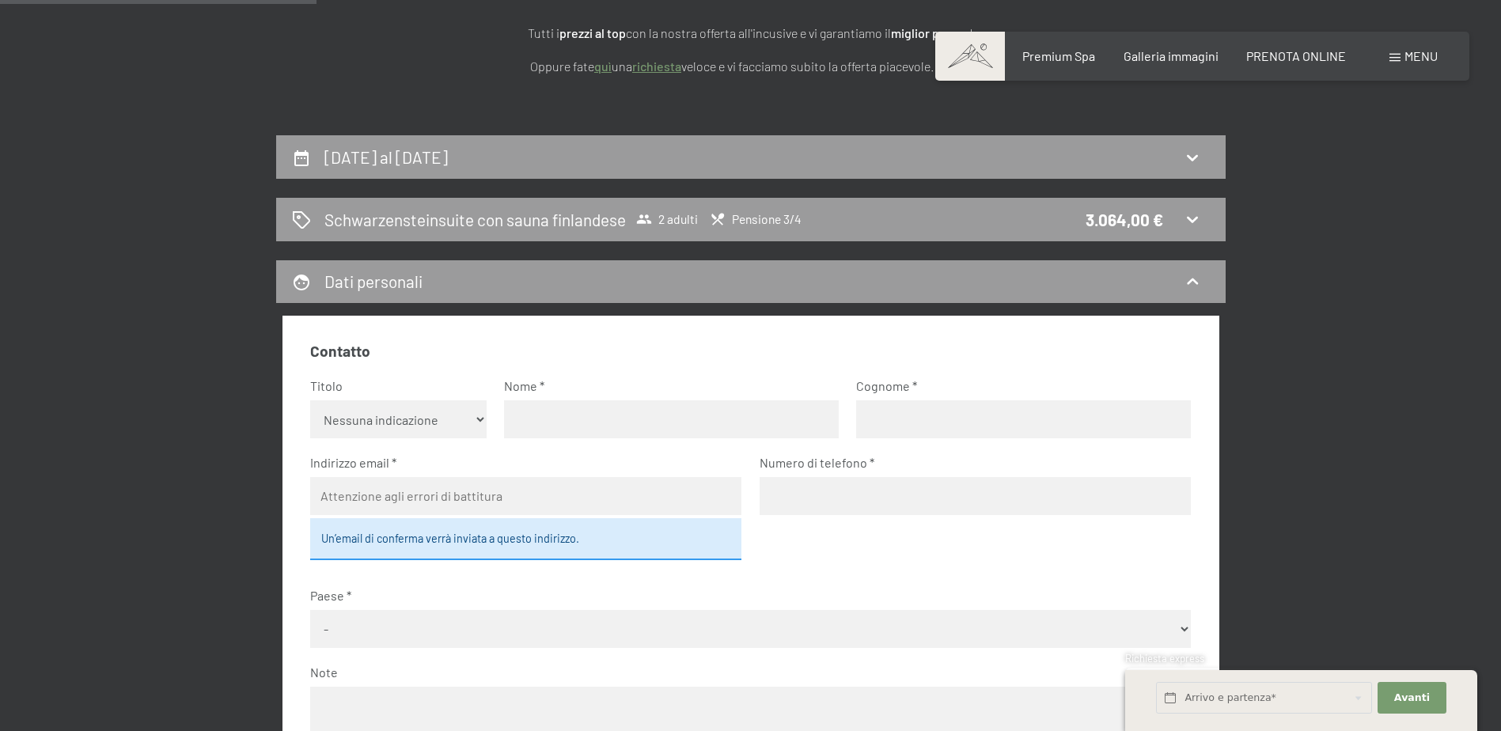
scroll to position [74, 0]
